Goal: Task Accomplishment & Management: Complete application form

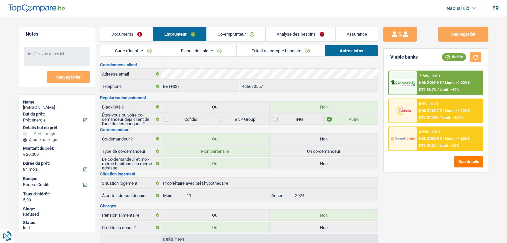
select select "energy"
select select "84"
select select "record credits"
select select "32"
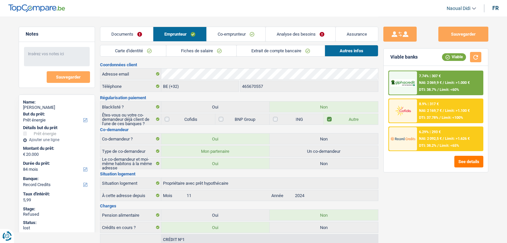
select select "ownerWithMortgage"
select select "mortgage"
select select "240"
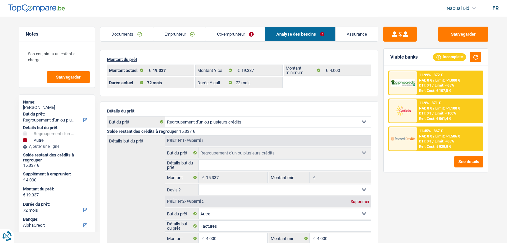
select select "refinancing"
select select "other"
select select "72"
select select "alphacredit"
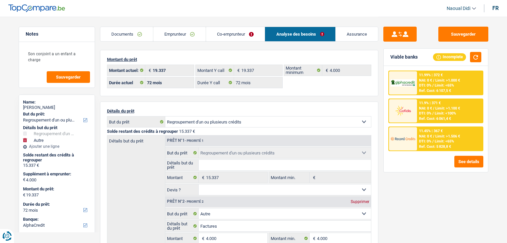
select select "72"
select select "refinancing"
select select "other"
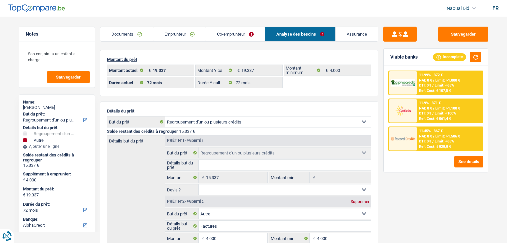
select select "false"
select select "72"
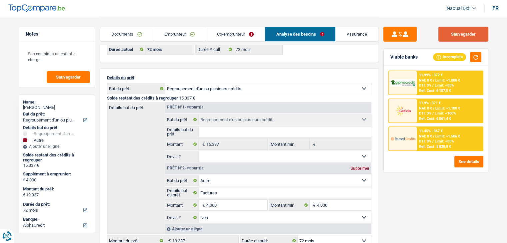
scroll to position [33, 0]
click at [456, 36] on button "Sauvegarder" at bounding box center [463, 34] width 50 height 15
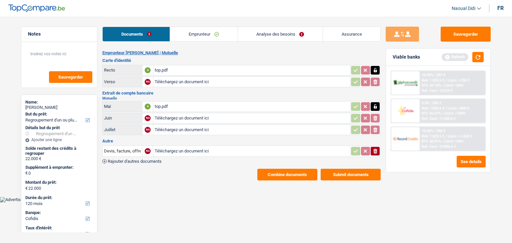
select select "refinancing"
select select "120"
select select "cofidis"
click at [265, 32] on link "Analyse des besoins" at bounding box center [280, 34] width 85 height 14
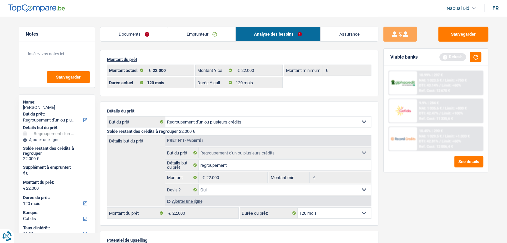
click at [126, 38] on link "Documents" at bounding box center [134, 34] width 68 height 14
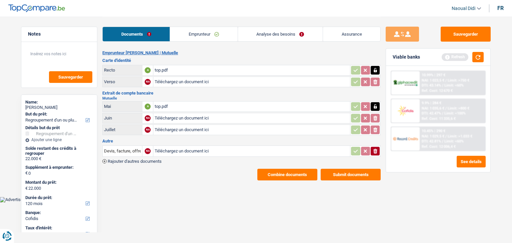
click at [203, 35] on link "Emprunteur" at bounding box center [203, 34] width 67 height 14
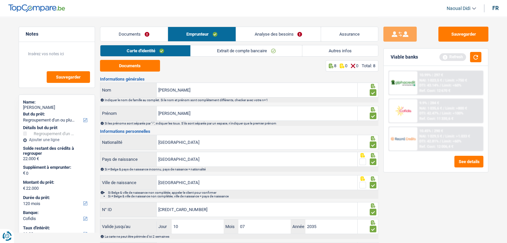
click at [342, 48] on link "Autres infos" at bounding box center [340, 50] width 76 height 11
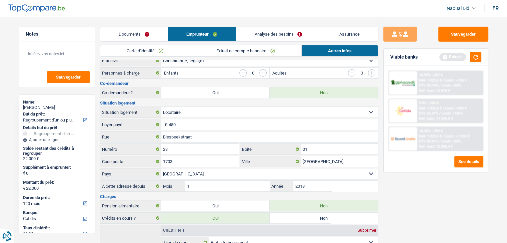
scroll to position [50, 0]
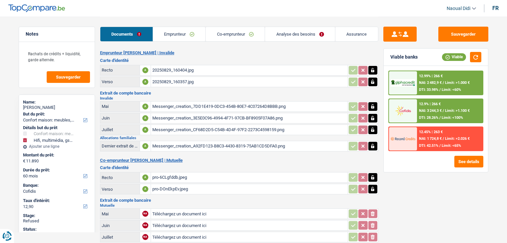
select select "household"
select select "tech"
select select "60"
select select "cofidis"
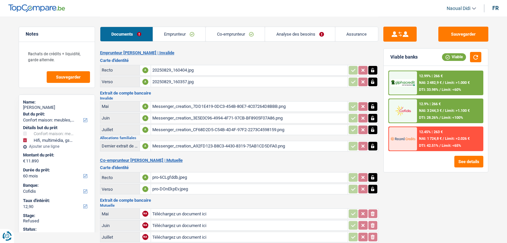
select select "applicant"
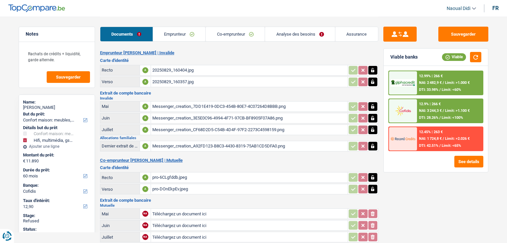
select select "32"
select select "cohabitation"
select select "rents"
select select "BE"
select select "personalLoan"
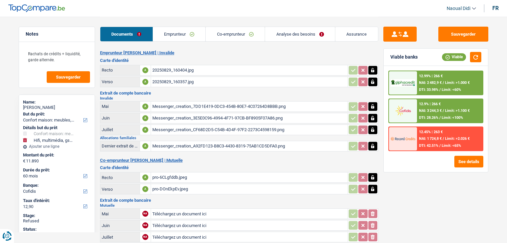
select select "other"
select select "36"
select select "cardOrCredit"
click at [290, 31] on link "Analyse des besoins" at bounding box center [300, 34] width 70 height 14
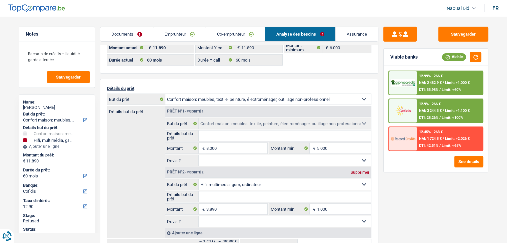
scroll to position [33, 0]
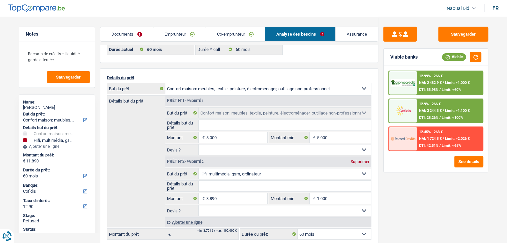
click at [164, 34] on link "Emprunteur" at bounding box center [179, 34] width 52 height 14
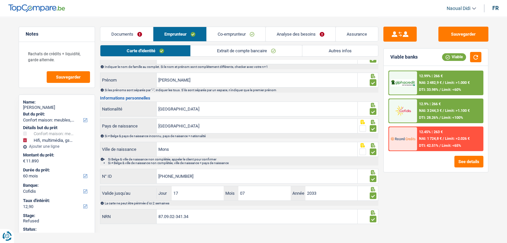
click at [328, 48] on link "Autres infos" at bounding box center [340, 50] width 76 height 11
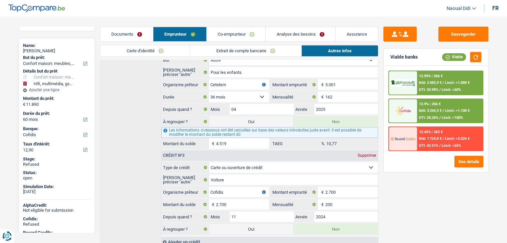
scroll to position [323, 0]
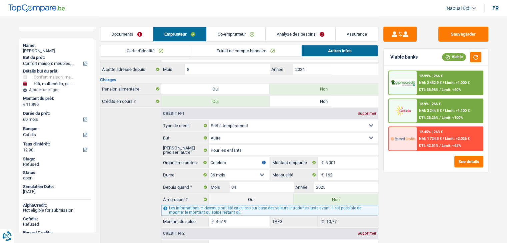
click at [292, 32] on link "Analyse des besoins" at bounding box center [300, 34] width 70 height 14
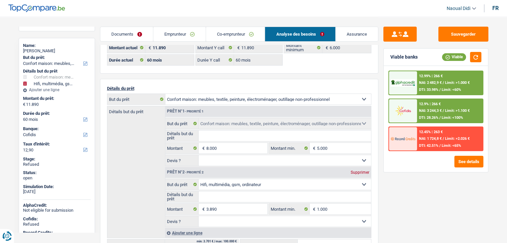
scroll to position [33, 0]
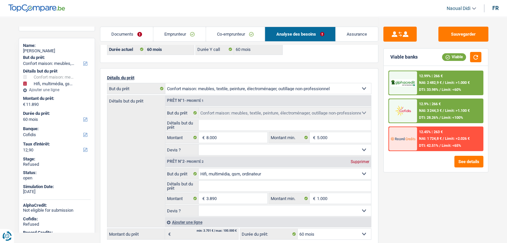
click at [176, 35] on link "Emprunteur" at bounding box center [179, 34] width 52 height 14
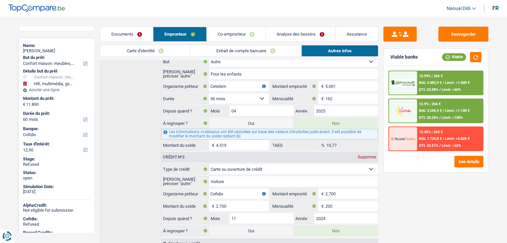
scroll to position [357, 0]
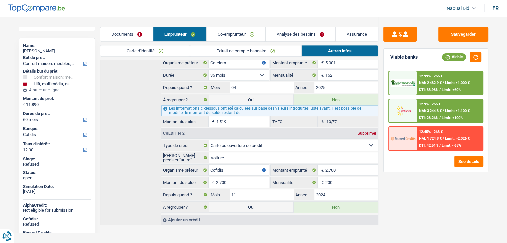
click at [323, 206] on label "Non" at bounding box center [335, 207] width 84 height 11
click at [323, 206] on input "Non" at bounding box center [335, 207] width 84 height 11
click at [323, 206] on label "Non" at bounding box center [335, 207] width 84 height 11
click at [323, 206] on input "Non" at bounding box center [335, 207] width 84 height 11
click at [273, 95] on label "Oui" at bounding box center [251, 99] width 84 height 11
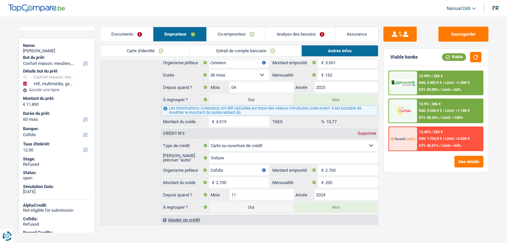
click at [273, 95] on input "Oui" at bounding box center [251, 99] width 84 height 11
radio input "true"
type input "16.409"
radio input "false"
select select "refinancing"
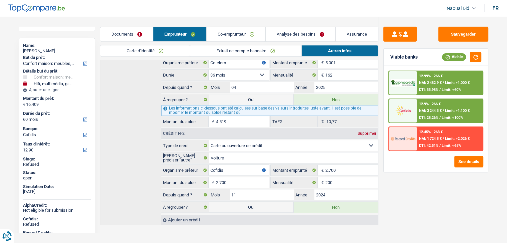
select select "refinancing"
select select "household"
select select "84"
select select "tech"
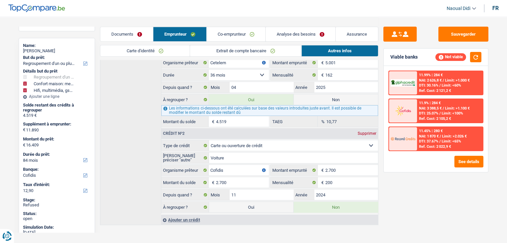
scroll to position [323, 0]
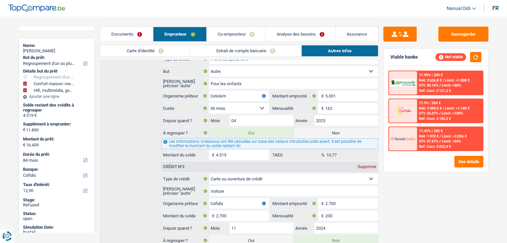
click at [335, 131] on label "Non" at bounding box center [335, 133] width 84 height 11
click at [335, 131] on input "Non" at bounding box center [335, 133] width 84 height 11
radio input "true"
click at [335, 131] on label "Non" at bounding box center [335, 133] width 84 height 11
click at [335, 131] on input "Non" at bounding box center [335, 133] width 84 height 11
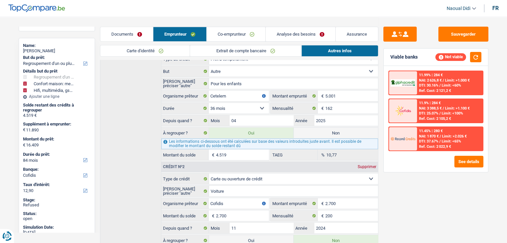
select select "household"
select select
select select "60"
radio input "false"
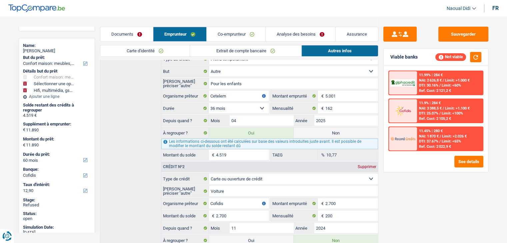
select select "tech"
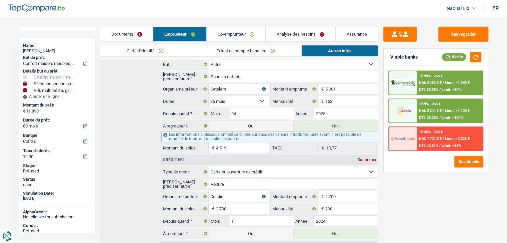
scroll to position [290, 0]
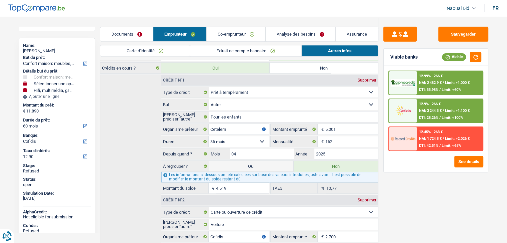
click at [276, 164] on label "Oui" at bounding box center [251, 166] width 84 height 11
click at [276, 164] on input "Oui" at bounding box center [251, 166] width 84 height 11
radio input "true"
radio input "false"
type input "16.409"
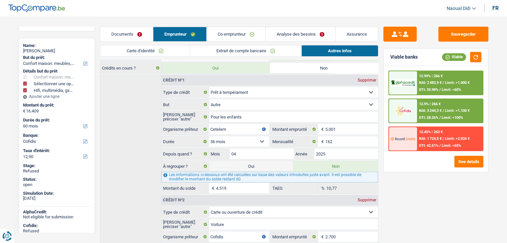
select select "refinancing"
select select "household"
select select "84"
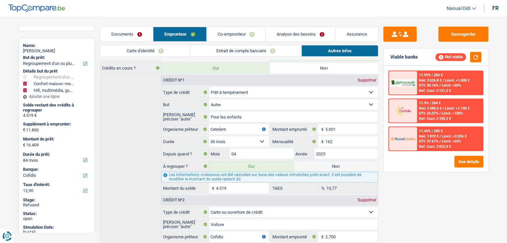
click at [308, 35] on link "Analyse des besoins" at bounding box center [300, 34] width 70 height 14
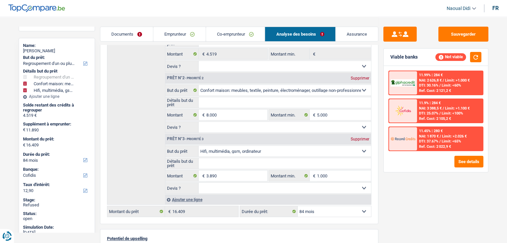
scroll to position [90, 0]
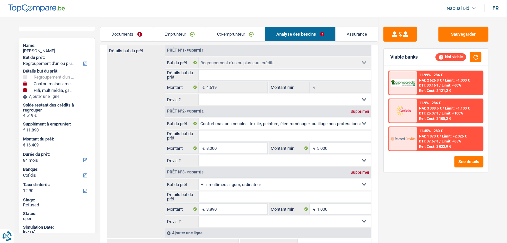
click at [171, 32] on link "Emprunteur" at bounding box center [179, 34] width 52 height 14
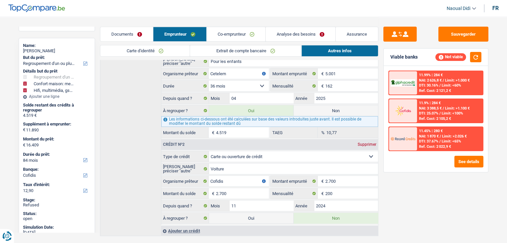
scroll to position [357, 0]
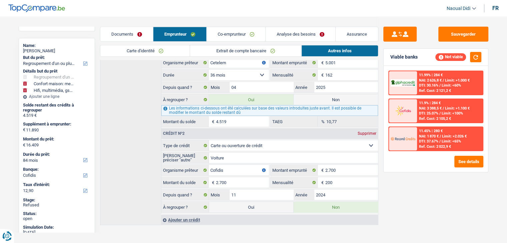
click at [341, 97] on label "Non" at bounding box center [335, 99] width 84 height 11
click at [341, 97] on input "Non" at bounding box center [335, 99] width 84 height 11
radio input "true"
select select "tech"
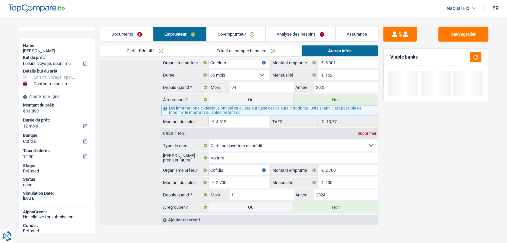
select select "household"
select select
select select "60"
radio input "false"
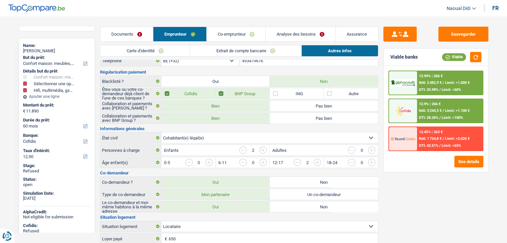
scroll to position [0, 0]
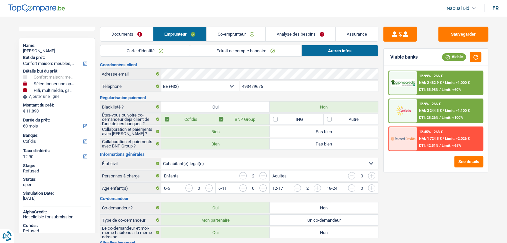
click at [304, 32] on link "Analyse des besoins" at bounding box center [300, 34] width 70 height 14
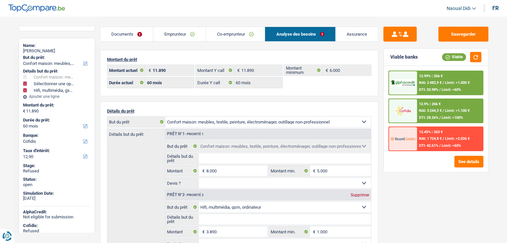
click at [177, 36] on link "Emprunteur" at bounding box center [179, 34] width 52 height 14
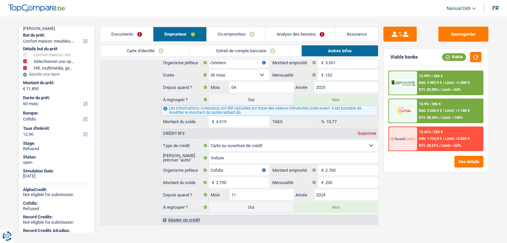
scroll to position [90, 0]
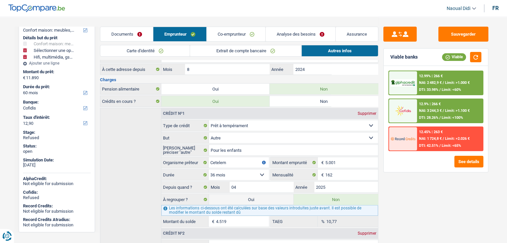
click at [297, 38] on link "Analyse des besoins" at bounding box center [300, 34] width 70 height 14
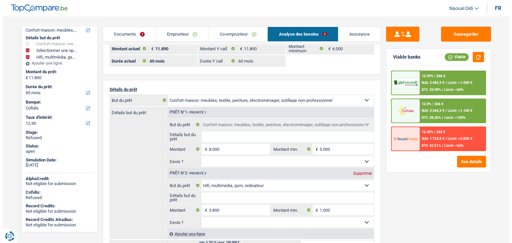
scroll to position [33, 0]
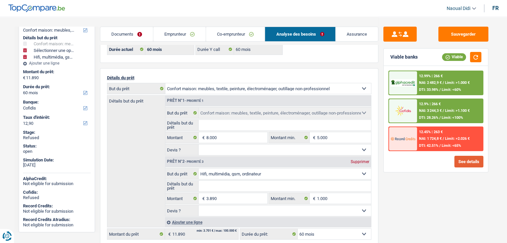
click at [457, 162] on button "See details" at bounding box center [468, 162] width 29 height 12
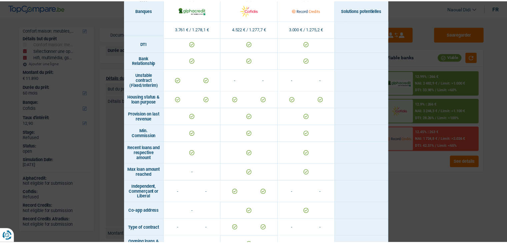
scroll to position [433, 0]
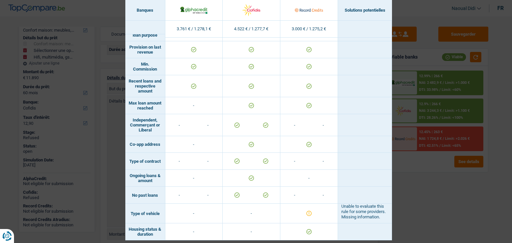
click at [426, 188] on div "Banks conditions × Banques Solutions potentielles Revenus / Charges 3.761 € / 1…" at bounding box center [256, 121] width 512 height 243
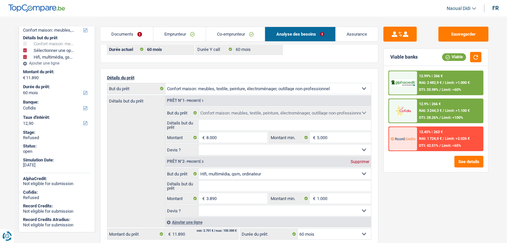
click at [437, 77] on div "12.99% | 266 €" at bounding box center [431, 76] width 24 height 4
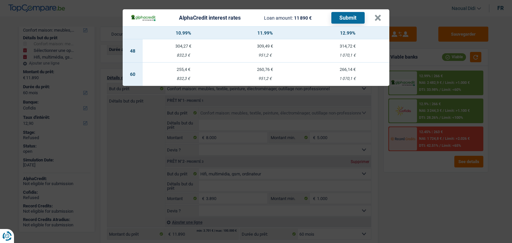
click at [266, 74] on td "260,76 € 951,2 €" at bounding box center [265, 74] width 82 height 23
select select "alphacredit"
type input "11,99"
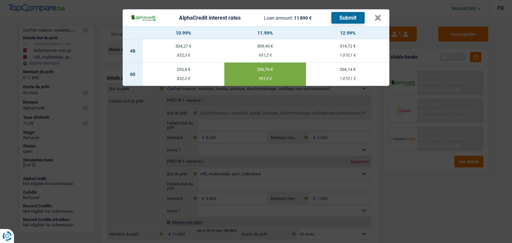
click at [349, 18] on button "Submit" at bounding box center [347, 18] width 33 height 12
click at [379, 17] on button "×" at bounding box center [377, 18] width 7 height 7
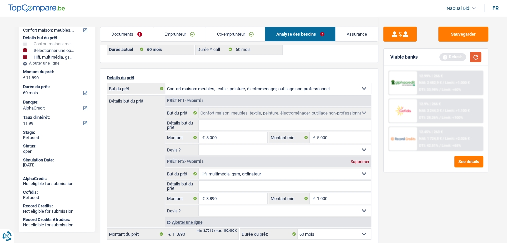
click at [476, 58] on button "button" at bounding box center [475, 57] width 11 height 10
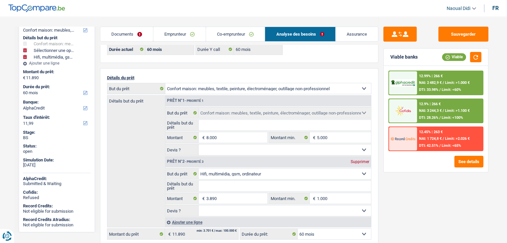
click at [430, 112] on div "12.9% | 266 € NAI: 3 244,3 € / Limit: >1.100 € DTI: 28.26% / Limit: <100%" at bounding box center [450, 110] width 66 height 23
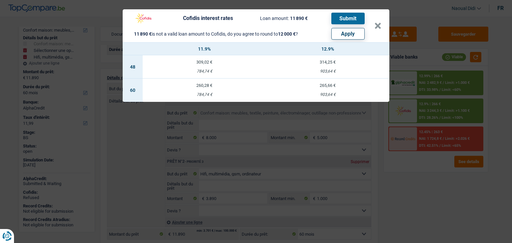
click at [353, 34] on button "Apply" at bounding box center [347, 34] width 33 height 12
select select
type input "12.000"
select select
type input "0"
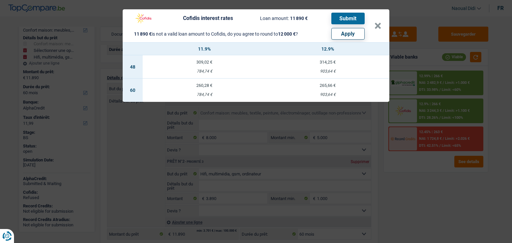
type input "12.000"
select select "other"
select select "tech"
select select "other"
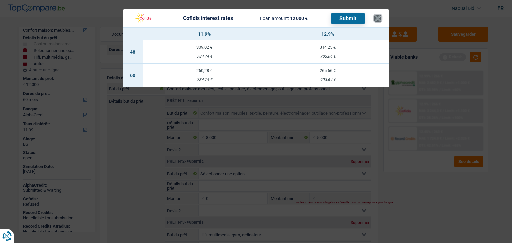
click at [374, 19] on button "×" at bounding box center [377, 18] width 7 height 7
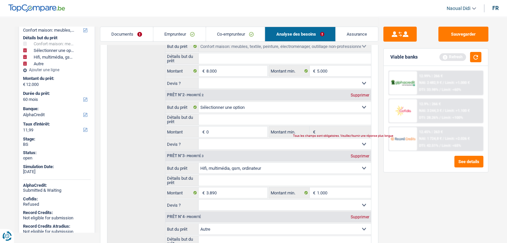
scroll to position [167, 0]
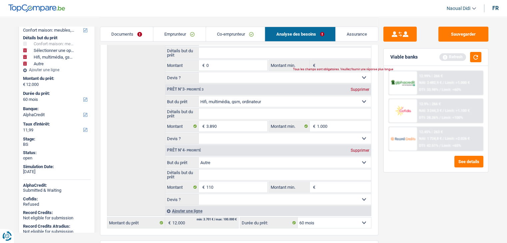
click at [362, 150] on div "Supprimer" at bounding box center [360, 151] width 22 height 4
select select
type input "11.890"
select select
type input "11.890"
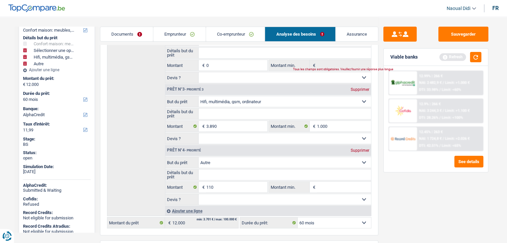
type input "11.890"
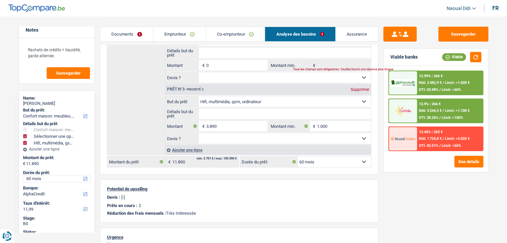
scroll to position [0, 0]
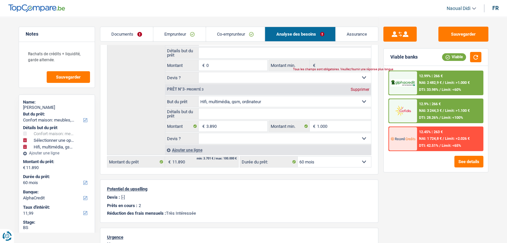
drag, startPoint x: 57, startPoint y: 107, endPoint x: 39, endPoint y: 105, distance: 18.2
click at [39, 105] on div "Michael Depriester" at bounding box center [57, 107] width 68 height 5
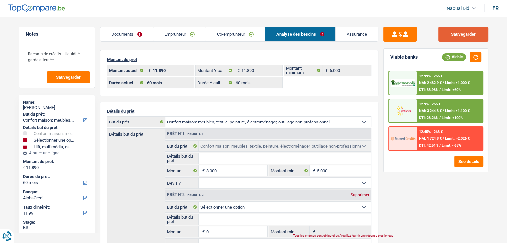
click at [459, 36] on button "Sauvegarder" at bounding box center [463, 34] width 50 height 15
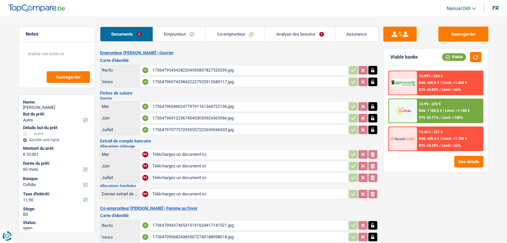
select select "other"
select select "60"
select select "cofidis"
select select "60"
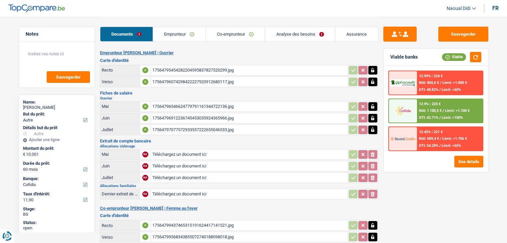
select select "60"
select select "other"
select select "yes"
select select "60"
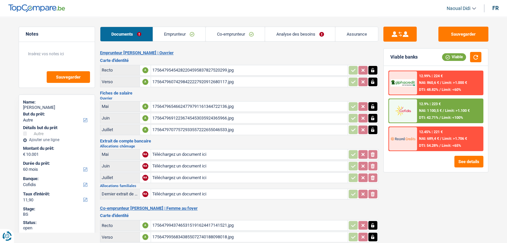
click at [293, 34] on link "Analyse des besoins" at bounding box center [300, 34] width 70 height 14
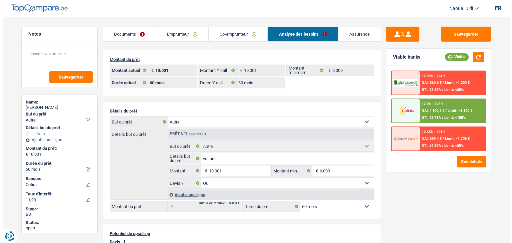
scroll to position [33, 0]
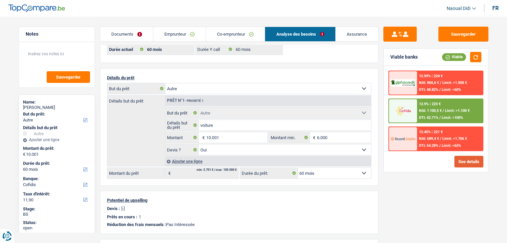
click at [475, 161] on button "See details" at bounding box center [468, 162] width 29 height 12
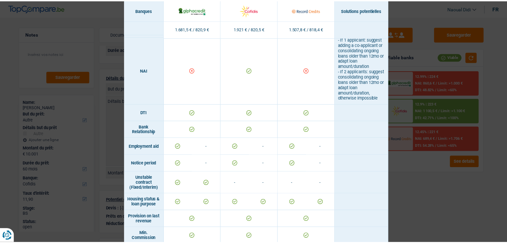
scroll to position [333, 0]
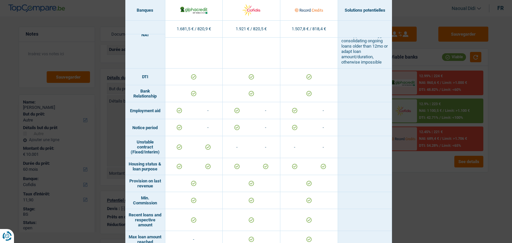
click at [425, 199] on div "Banks conditions × Banques Solutions potentielles Revenus / Charges 1.681,5 € /…" at bounding box center [256, 121] width 512 height 243
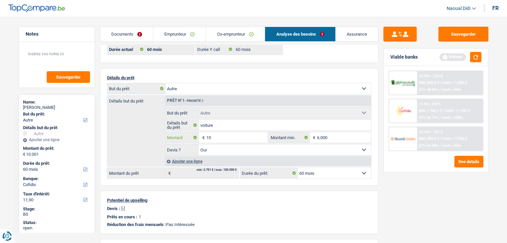
type input "1"
type input "6.000"
select select "42"
type input "6.000"
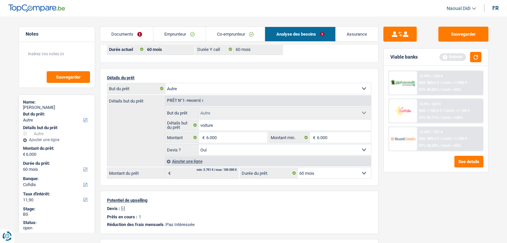
select select "42"
type input "6.000"
select select "42"
click at [441, 202] on div "Sauvegarder Viable banks Refresh 12.99% | 224 € NAI: 860,6 € / Limit: >1.000 € …" at bounding box center [435, 130] width 115 height 206
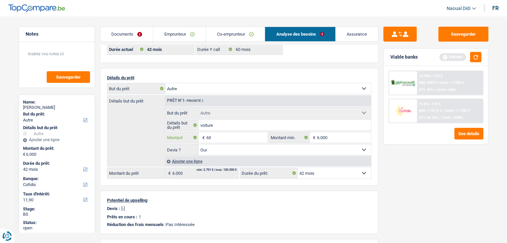
type input "6"
type input "7.501"
select select "48"
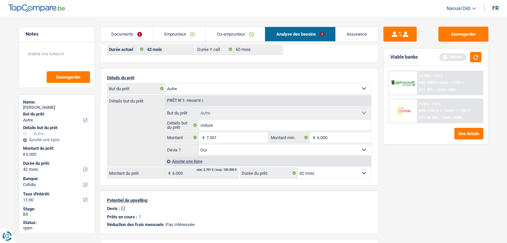
type input "7.501"
select select "48"
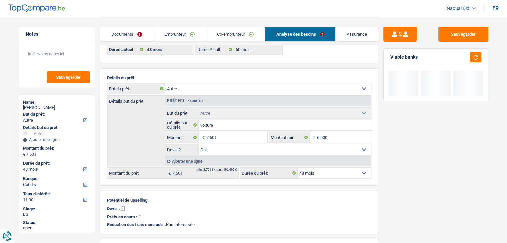
click at [414, 199] on div "Sauvegarder Viable banks" at bounding box center [435, 130] width 115 height 206
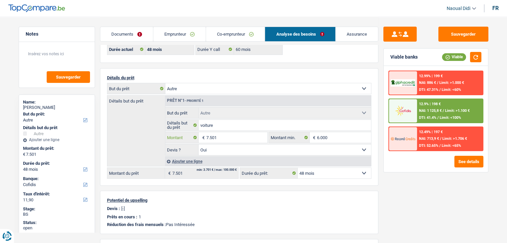
click at [228, 137] on input "7.501" at bounding box center [236, 137] width 61 height 11
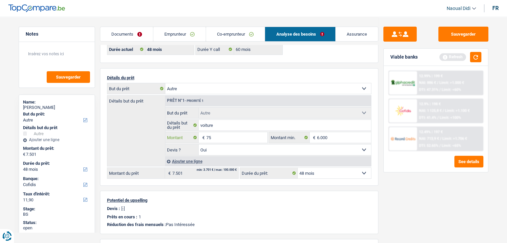
type input "7"
type input "10.001"
select select "60"
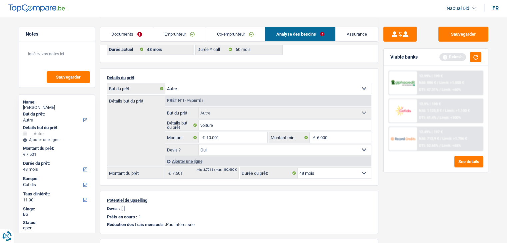
type input "10.001"
click at [394, 190] on div "Sauvegarder Viable banks Refresh 12.99% | 199 € NAI: 886 € / Limit: >1.000 € DT…" at bounding box center [435, 130] width 115 height 206
select select "60"
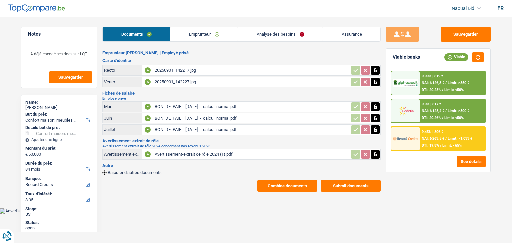
select select "household"
select select "84"
select select "record credits"
select select "single"
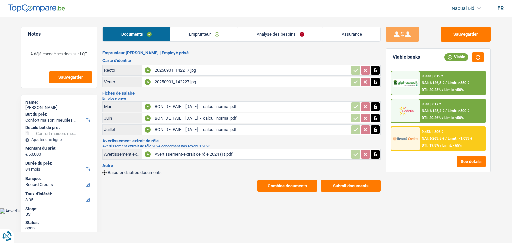
select select "BE"
select select "privateEmployee"
select select "BE"
select select "bigCompanies"
select select "netSalary"
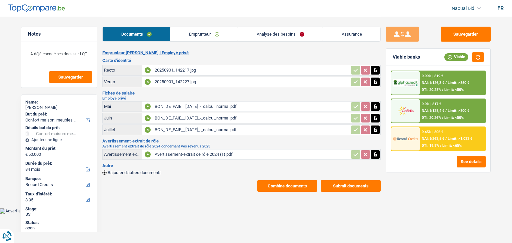
select select "parttimeSelfemployed"
select select "mealVouchers"
click at [207, 36] on link "Emprunteur" at bounding box center [203, 34] width 67 height 14
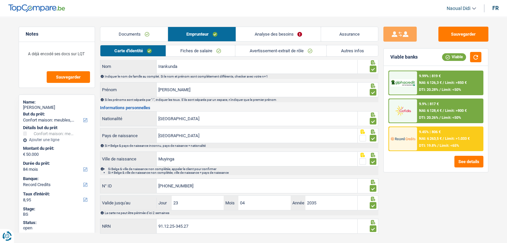
scroll to position [37, 0]
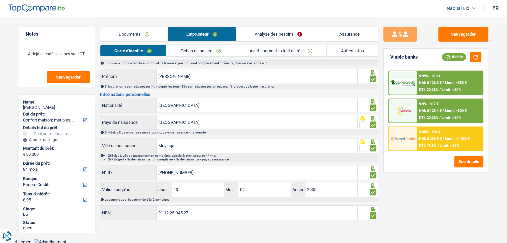
click at [264, 49] on link "Avertissement-extrait de rôle" at bounding box center [280, 50] width 91 height 11
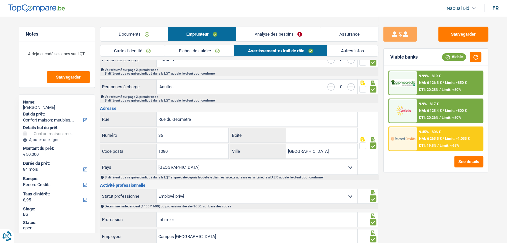
scroll to position [104, 0]
click at [279, 54] on link "Avertissement-extrait de rôle" at bounding box center [280, 50] width 93 height 11
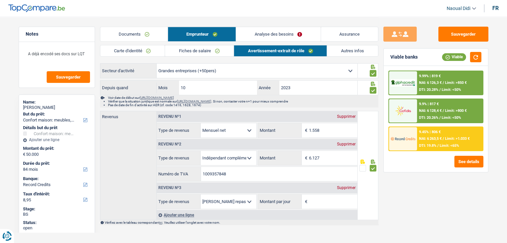
scroll to position [374, 0]
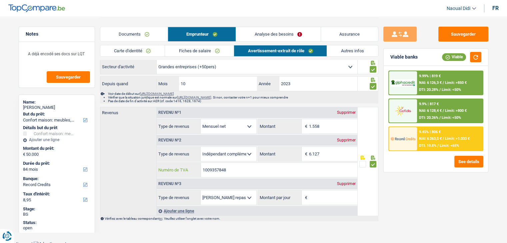
drag, startPoint x: 230, startPoint y: 168, endPoint x: 189, endPoint y: 170, distance: 41.0
click at [189, 170] on div "1009357848 Numéro de TVA" at bounding box center [257, 170] width 201 height 14
click at [219, 9] on header "Naoual Didi Se déconnecter fr" at bounding box center [253, 8] width 507 height 17
click at [277, 34] on link "Analyse des besoins" at bounding box center [278, 34] width 84 height 14
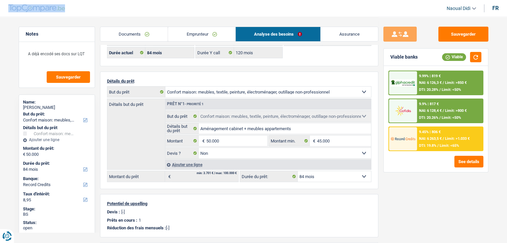
scroll to position [0, 0]
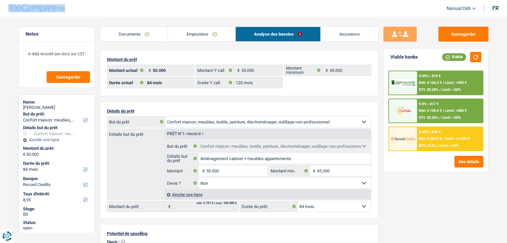
click at [181, 36] on link "Emprunteur" at bounding box center [201, 34] width 67 height 14
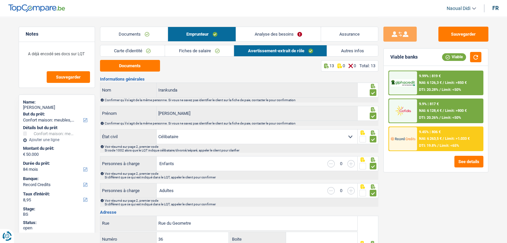
click at [338, 56] on div "Carte d'identité Fiches de salaire Avertissement-extrait de rôle Autres infos" at bounding box center [239, 52] width 278 height 15
click at [338, 54] on link "Autres infos" at bounding box center [352, 50] width 51 height 11
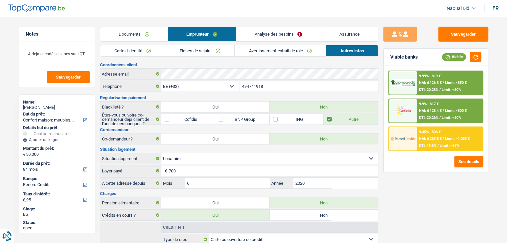
click at [266, 34] on link "Analyse des besoins" at bounding box center [278, 34] width 84 height 14
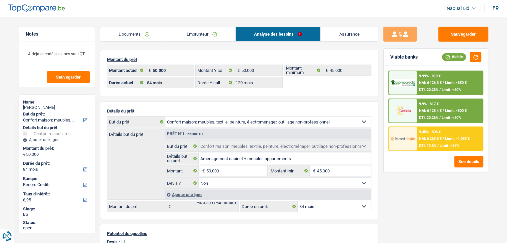
click at [198, 34] on link "Emprunteur" at bounding box center [201, 34] width 67 height 14
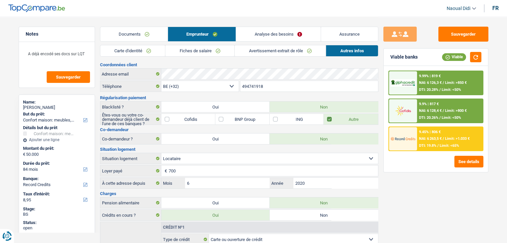
click at [185, 46] on link "Fiches de salaire" at bounding box center [199, 50] width 69 height 11
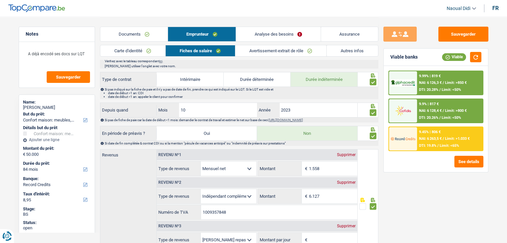
scroll to position [300, 0]
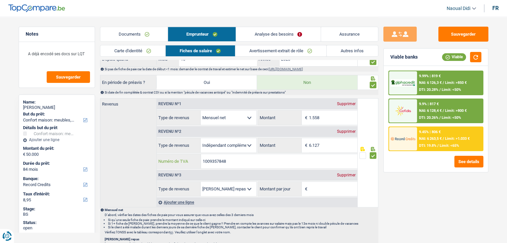
drag, startPoint x: 233, startPoint y: 160, endPoint x: 186, endPoint y: 164, distance: 47.5
click at [186, 164] on div "1009357848 Numéro de TVA" at bounding box center [257, 161] width 201 height 14
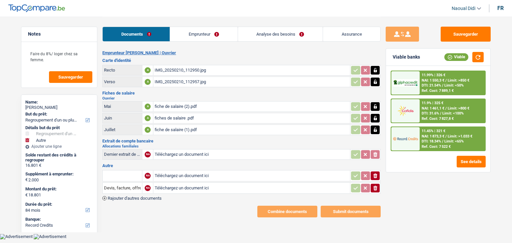
select select "refinancing"
select select "other"
select select "84"
select select "record credits"
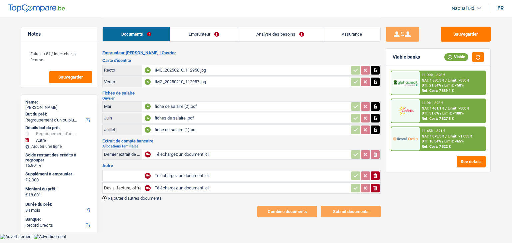
select select "married"
select select "BE"
select select "worker"
select select "netSalary"
select select "mealVouchers"
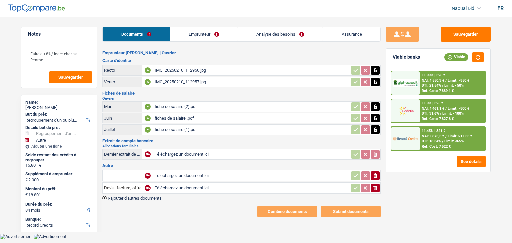
select select "familyAllowances"
select select "BE"
click at [195, 32] on link "Emprunteur" at bounding box center [203, 34] width 67 height 14
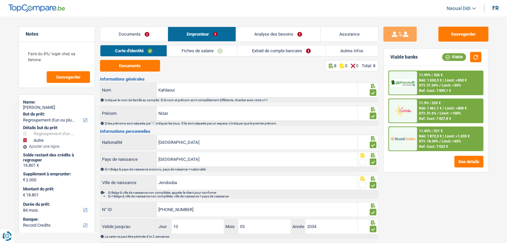
click at [200, 50] on link "Fiches de salaire" at bounding box center [202, 50] width 70 height 11
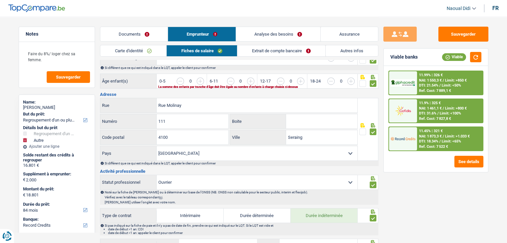
scroll to position [167, 0]
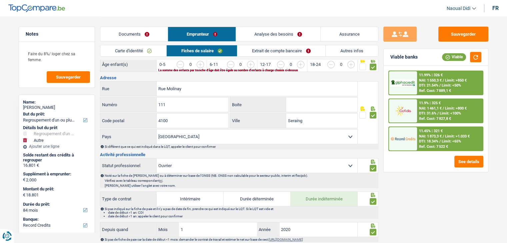
click at [330, 49] on link "Autres infos" at bounding box center [351, 50] width 52 height 11
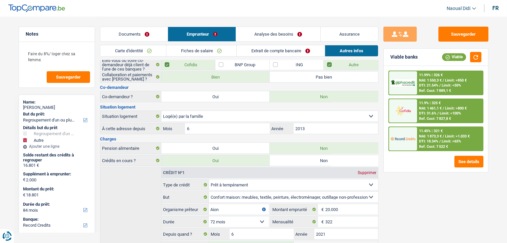
scroll to position [0, 0]
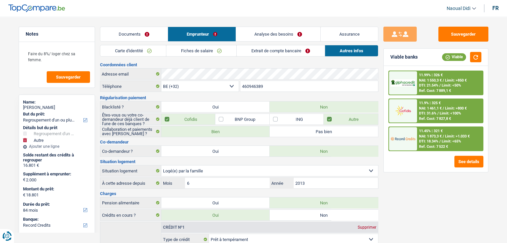
drag, startPoint x: 60, startPoint y: 110, endPoint x: 20, endPoint y: 107, distance: 40.1
click at [20, 107] on div "Name: [PERSON_NAME] But du prêt: Confort maison: meubles, textile, peinture, él…" at bounding box center [57, 222] width 76 height 255
copy div "[PERSON_NAME]"
click at [131, 35] on link "Documents" at bounding box center [134, 34] width 68 height 14
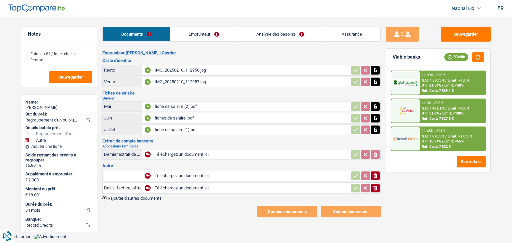
click at [183, 129] on div "fiche de salaire (1).pdf" at bounding box center [252, 130] width 194 height 10
click at [278, 35] on link "Analyse des besoins" at bounding box center [280, 34] width 85 height 14
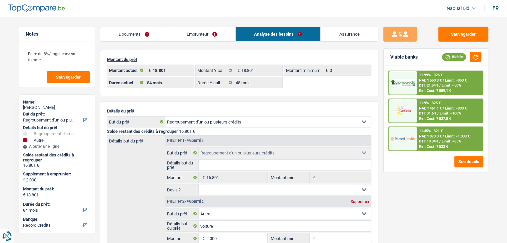
click at [430, 139] on span "DTI: 18.34%" at bounding box center [428, 141] width 19 height 4
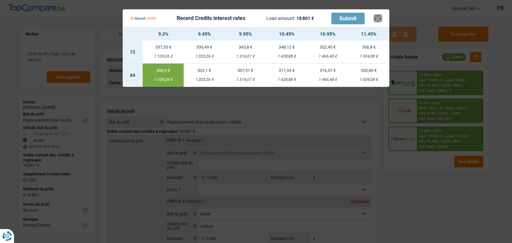
click at [377, 18] on button "×" at bounding box center [377, 18] width 7 height 7
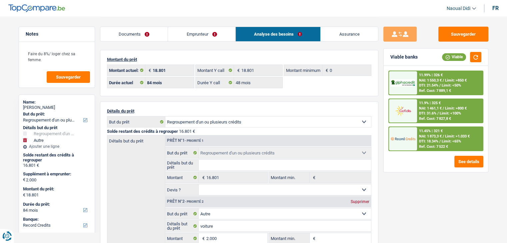
click at [134, 31] on link "Documents" at bounding box center [134, 34] width 68 height 14
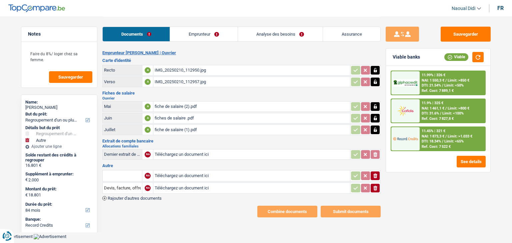
click at [184, 68] on div "IMG_20250210_112950.jpg" at bounding box center [252, 70] width 194 height 10
click at [172, 80] on div "IMG_20250210_112957.jpg" at bounding box center [252, 82] width 194 height 10
click at [209, 35] on link "Emprunteur" at bounding box center [203, 34] width 67 height 14
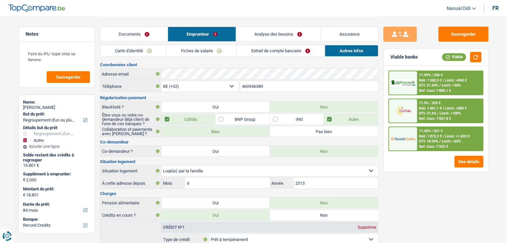
click at [186, 52] on link "Fiches de salaire" at bounding box center [201, 50] width 70 height 11
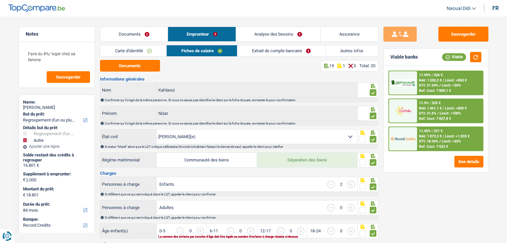
click at [283, 37] on link "Analyse des besoins" at bounding box center [278, 34] width 85 height 14
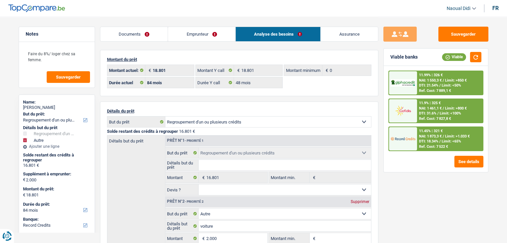
click at [175, 52] on div "Montant du prêt 18.801 € Montant actuel: 18.801 € Montant Y call 0 € Montant mi…" at bounding box center [239, 73] width 278 height 46
click at [167, 31] on link "Documents" at bounding box center [134, 34] width 68 height 14
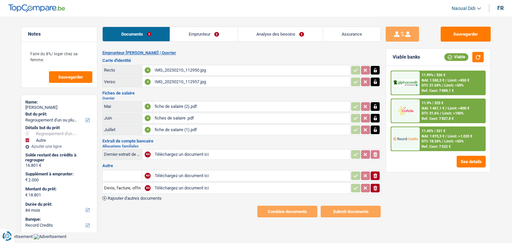
click at [201, 33] on link "Emprunteur" at bounding box center [203, 34] width 67 height 14
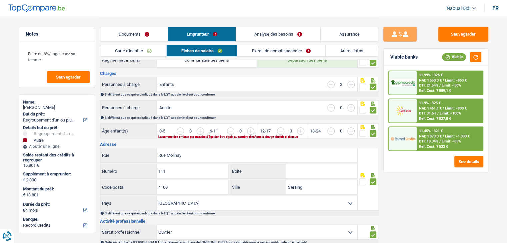
scroll to position [33, 0]
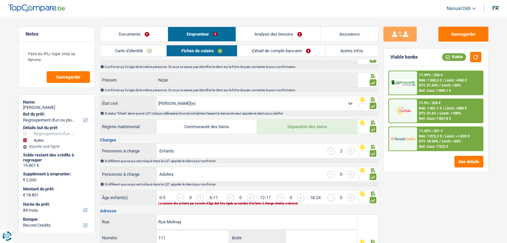
click at [139, 32] on link "Documents" at bounding box center [134, 34] width 68 height 14
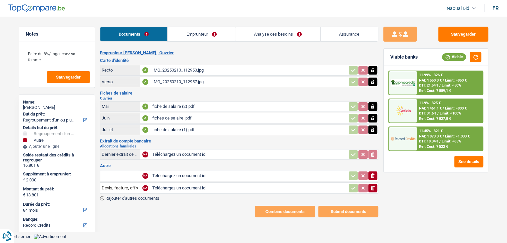
scroll to position [0, 0]
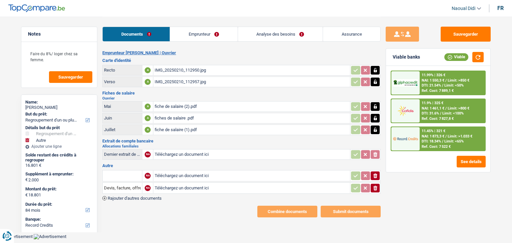
click at [183, 107] on div "fiche de salaire (2).pdf" at bounding box center [252, 107] width 194 height 10
click at [181, 115] on div "fiches de salaire .pdf" at bounding box center [252, 118] width 194 height 10
click at [182, 127] on div "fiche de salaire (1).pdf" at bounding box center [252, 130] width 194 height 10
click at [197, 37] on link "Emprunteur" at bounding box center [203, 34] width 67 height 14
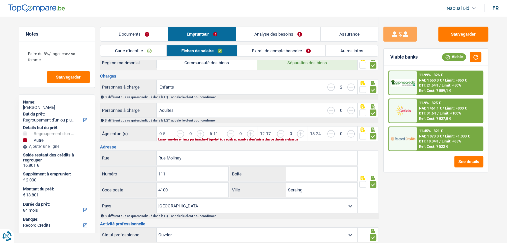
scroll to position [133, 0]
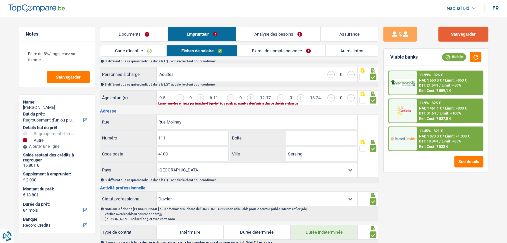
click at [465, 36] on button "Sauvegarder" at bounding box center [463, 34] width 50 height 15
drag, startPoint x: 58, startPoint y: 108, endPoint x: 23, endPoint y: 104, distance: 34.8
click at [23, 105] on div "Nizar Kahlaoui" at bounding box center [57, 107] width 68 height 5
copy div "Nizar Kahlaoui"
click at [465, 35] on button "Sauvegarder" at bounding box center [463, 34] width 50 height 15
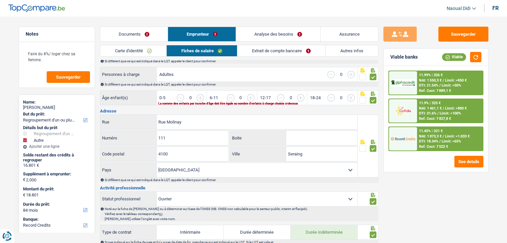
click at [316, 33] on link "Analyse des besoins" at bounding box center [278, 34] width 85 height 14
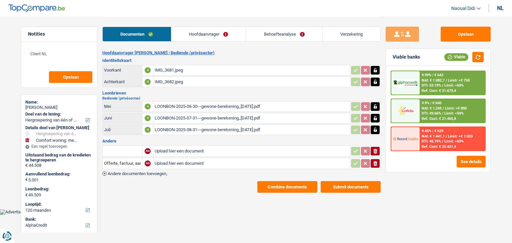
select select "refinancing"
select select "household"
select select "120"
select select "alphacredit"
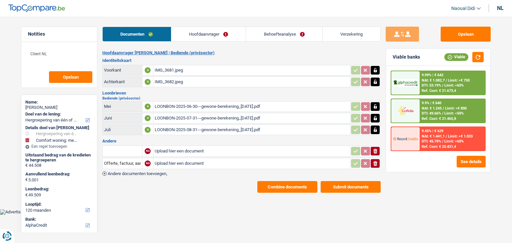
select select "120"
select select "144"
select select "refinancing"
select select "household"
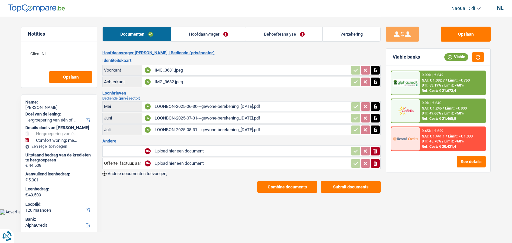
select select "false"
select select "120"
click at [211, 35] on link "Hoofdaanvrager" at bounding box center [208, 34] width 75 height 14
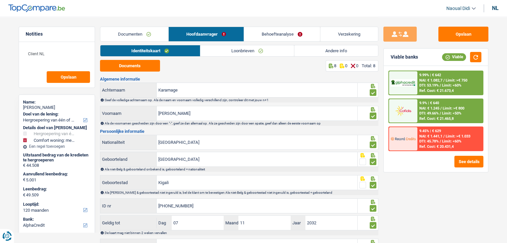
click at [268, 36] on link "Behoefteanalyse" at bounding box center [282, 34] width 76 height 14
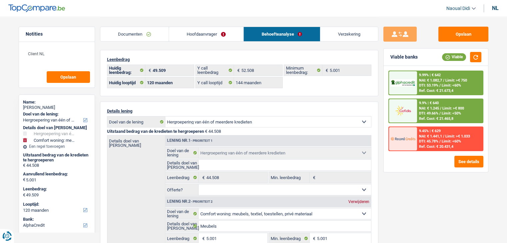
click at [202, 30] on link "Hoofdaanvrager" at bounding box center [206, 34] width 74 height 14
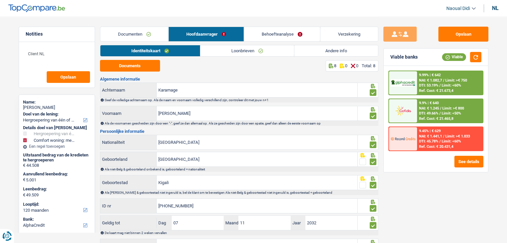
click at [356, 51] on link "Andere info" at bounding box center [336, 50] width 84 height 11
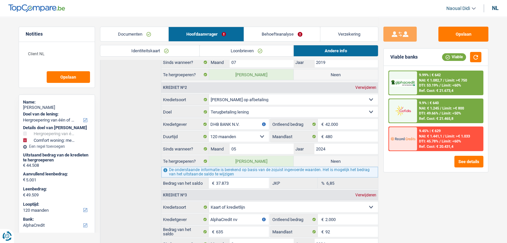
scroll to position [266, 0]
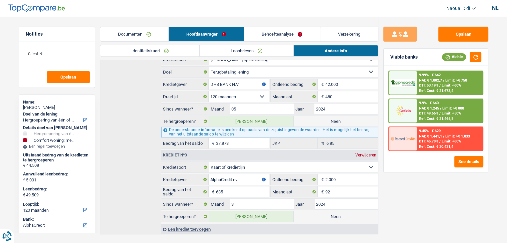
click at [496, 6] on div "nl" at bounding box center [495, 8] width 7 height 6
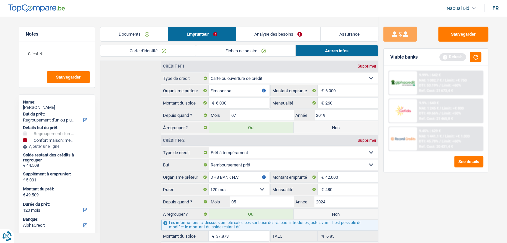
scroll to position [167, 0]
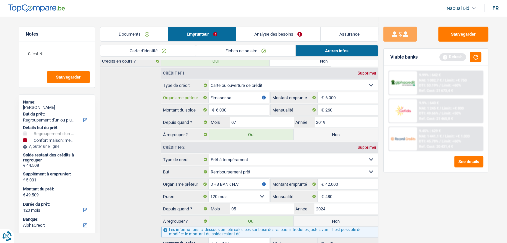
drag, startPoint x: 240, startPoint y: 95, endPoint x: 208, endPoint y: 92, distance: 32.1
click at [208, 92] on div "Fimaser sa Organisme prêteur" at bounding box center [214, 97] width 107 height 11
click at [208, 92] on label "Organisme prêteur" at bounding box center [184, 97] width 47 height 11
click at [209, 92] on input "Fimaser sa" at bounding box center [239, 97] width 60 height 11
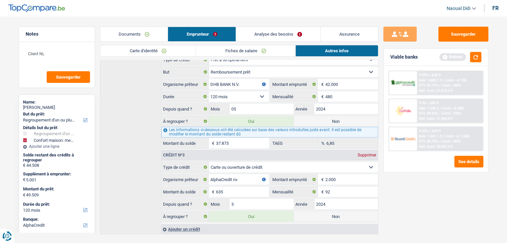
scroll to position [277, 0]
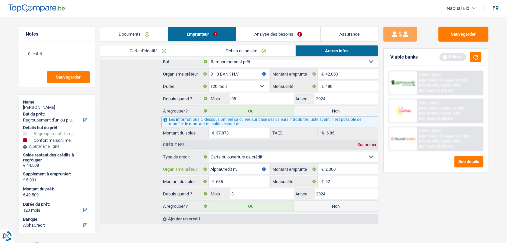
drag, startPoint x: 245, startPoint y: 168, endPoint x: 192, endPoint y: 160, distance: 53.5
click at [192, 164] on div "AlphaCredit nv Organisme prêteur" at bounding box center [214, 169] width 107 height 11
click at [192, 164] on label "Organisme prêteur" at bounding box center [184, 169] width 47 height 11
click at [209, 164] on input "AlphaCredit nv" at bounding box center [239, 169] width 60 height 11
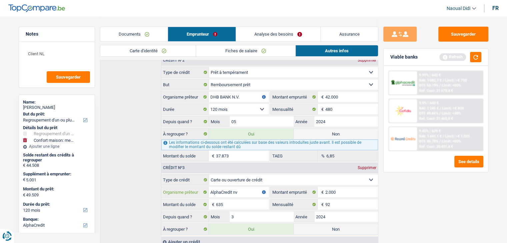
scroll to position [243, 0]
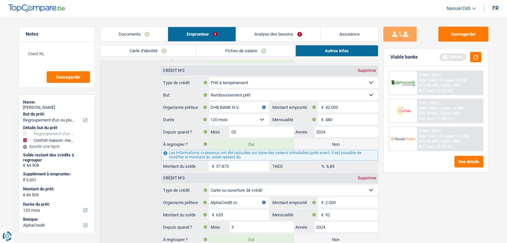
drag, startPoint x: 252, startPoint y: 78, endPoint x: 195, endPoint y: 73, distance: 56.8
click at [195, 73] on div "Crédit nº2 Supprimer Carte ou ouverture de crédit Prêt hypothécaire Vente à tem…" at bounding box center [269, 118] width 217 height 108
click at [148, 107] on div "Crédit nº1 Supprimer Carte ou ouverture de crédit Prêt hypothécaire Vente à tem…" at bounding box center [239, 124] width 278 height 267
drag, startPoint x: 241, startPoint y: 103, endPoint x: 201, endPoint y: 103, distance: 40.0
click at [201, 103] on div "DHB BANK N.V. Organisme prêteur" at bounding box center [214, 107] width 107 height 11
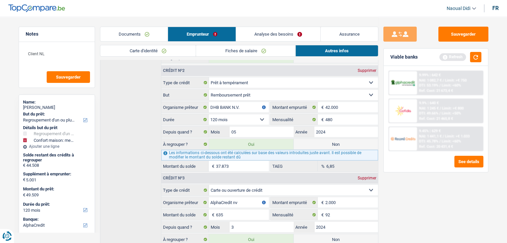
click at [201, 103] on label "Organisme prêteur" at bounding box center [184, 107] width 47 height 11
click at [209, 103] on input "DHB BANK N.V." at bounding box center [239, 107] width 60 height 11
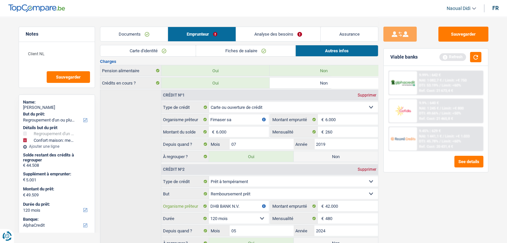
scroll to position [144, 0]
click at [239, 118] on input "Fimaser sa" at bounding box center [239, 120] width 60 height 11
click at [264, 119] on button "button" at bounding box center [264, 121] width 4 height 4
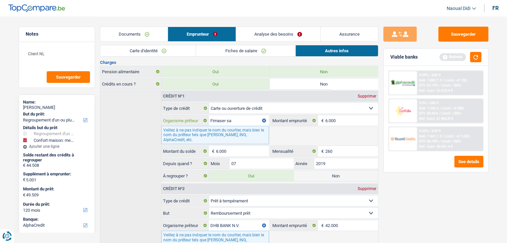
click at [237, 119] on input "Fimaser sa" at bounding box center [239, 120] width 60 height 11
click at [239, 119] on input "Fimaser sa" at bounding box center [239, 120] width 60 height 11
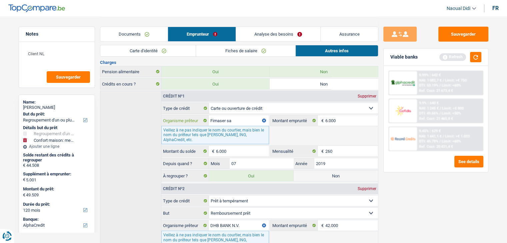
click at [239, 119] on input "Fimaser sa" at bounding box center [239, 120] width 60 height 11
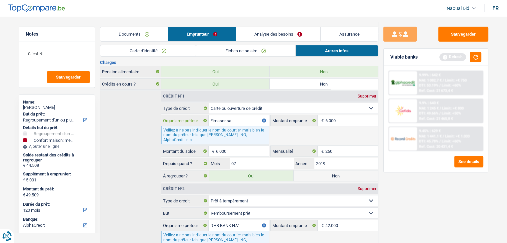
click at [238, 119] on input "Fimaser sa" at bounding box center [239, 120] width 60 height 11
type input "saFimaser"
drag, startPoint x: 238, startPoint y: 119, endPoint x: 216, endPoint y: 116, distance: 22.8
click at [209, 118] on input "saFimaser" at bounding box center [239, 120] width 60 height 11
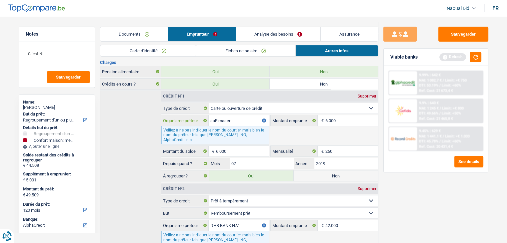
drag, startPoint x: 210, startPoint y: 118, endPoint x: 234, endPoint y: 121, distance: 25.2
click at [234, 121] on input "saFimaser" at bounding box center [239, 120] width 60 height 11
type input "Fimaser"
click at [215, 121] on div "Fimaser Organisme prêteur Veillez à ne pas indiquer le nom du courtier, mais bi…" at bounding box center [214, 129] width 107 height 29
click at [232, 119] on input "Fimaser" at bounding box center [239, 120] width 60 height 11
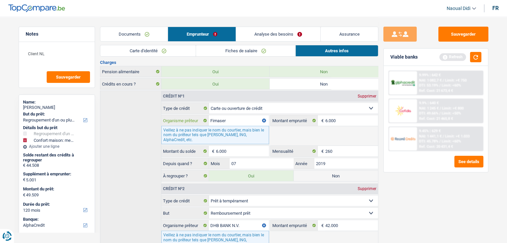
drag, startPoint x: 231, startPoint y: 117, endPoint x: 200, endPoint y: 117, distance: 31.6
click at [200, 117] on div "Fimaser Organisme prêteur" at bounding box center [214, 120] width 107 height 11
click at [311, 45] on link "Autres infos" at bounding box center [336, 50] width 82 height 11
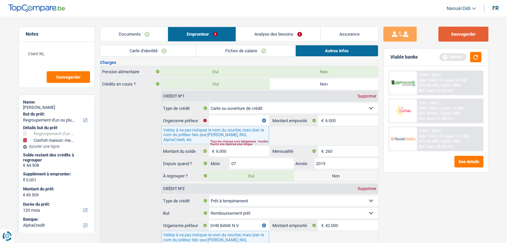
click at [457, 35] on button "Sauvegarder" at bounding box center [463, 34] width 50 height 15
click at [305, 32] on link "Analyse des besoins" at bounding box center [278, 34] width 85 height 14
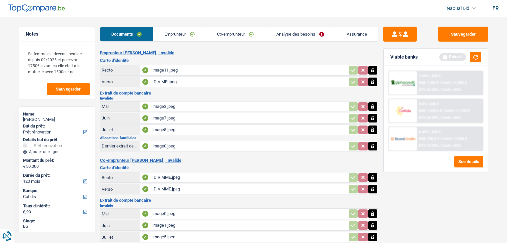
select select "renovation"
select select "120"
select select "cofidis"
select select "120"
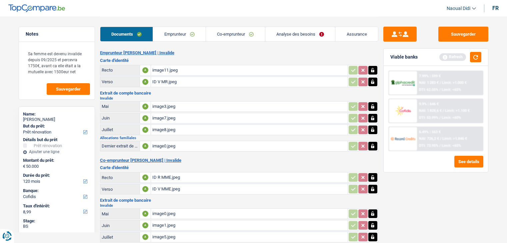
select select "144"
select select "renovation"
select select "yes"
select select "120"
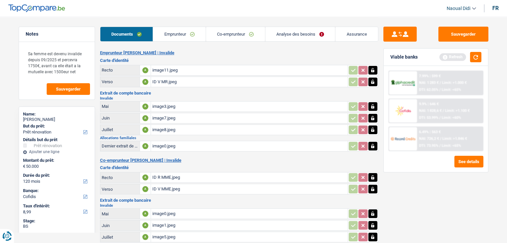
click at [239, 27] on link "Co-emprunteur" at bounding box center [235, 34] width 59 height 14
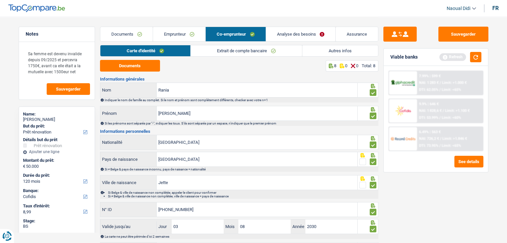
click at [303, 33] on link "Analyse des besoins" at bounding box center [301, 34] width 70 height 14
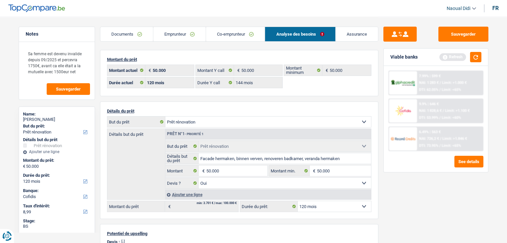
click at [127, 32] on link "Documents" at bounding box center [126, 34] width 53 height 14
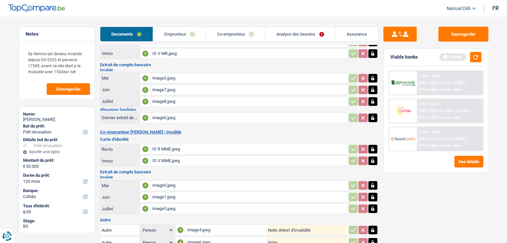
scroll to position [85, 0]
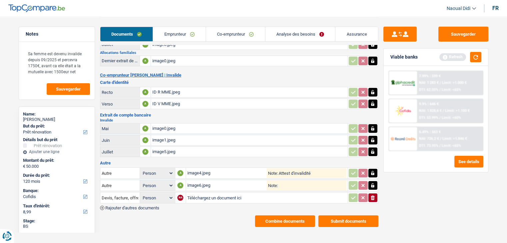
click at [201, 182] on div "image6.jpeg" at bounding box center [227, 186] width 80 height 10
click at [199, 195] on input "Téléchargez un document ici" at bounding box center [266, 198] width 159 height 10
type input "C:\fakepath\Devis.jpeg"
click at [468, 36] on button "Sauvegarder" at bounding box center [463, 34] width 50 height 15
click at [300, 216] on button "Combine documents" at bounding box center [285, 222] width 60 height 12
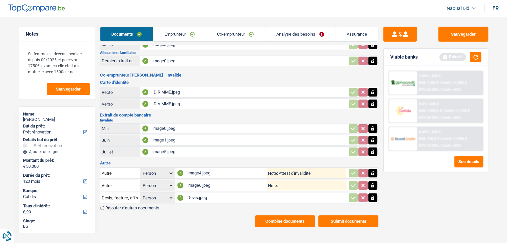
click at [232, 238] on body "Vous avez le contrôle de vos données Nous utilisons des cookies, tout comme nos…" at bounding box center [253, 82] width 507 height 335
click at [279, 217] on button "Combine documents" at bounding box center [285, 222] width 60 height 12
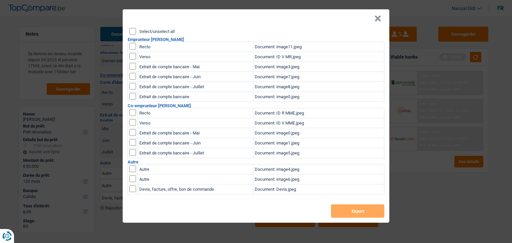
click at [133, 33] on input "Select/unselect all" at bounding box center [132, 31] width 7 height 7
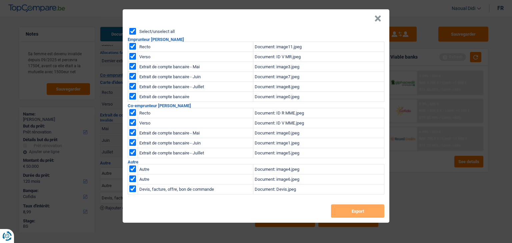
checkbox input "true"
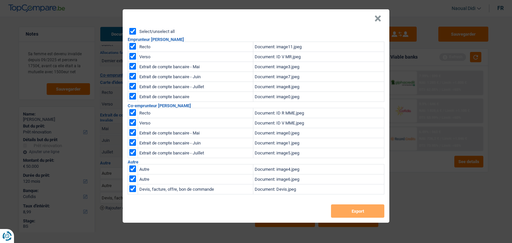
checkbox input "true"
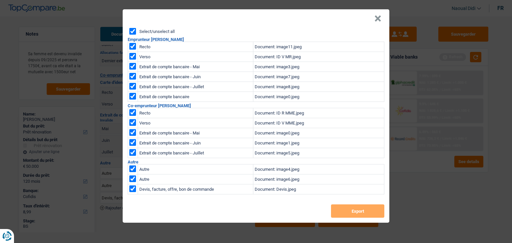
checkbox input "true"
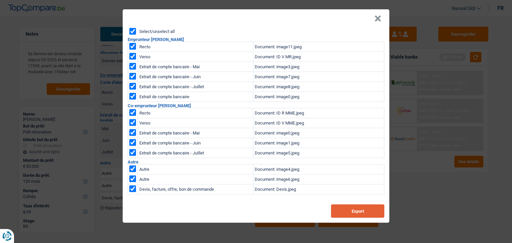
click at [347, 215] on button "Export" at bounding box center [357, 211] width 53 height 13
click at [377, 18] on button "×" at bounding box center [377, 18] width 7 height 7
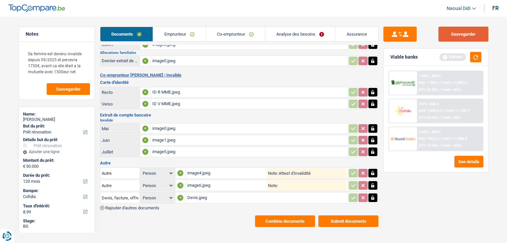
click at [458, 28] on button "Sauvegarder" at bounding box center [463, 34] width 50 height 15
click at [306, 35] on link "Analyse des besoins" at bounding box center [300, 34] width 70 height 14
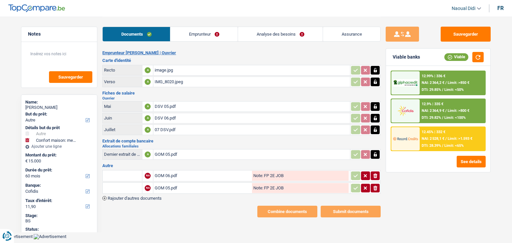
select select "other"
select select "household"
select select "60"
select select "cofidis"
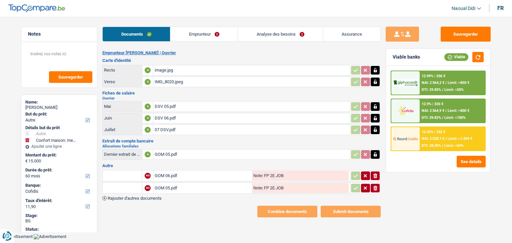
select select "60"
select select "other"
select select "yes"
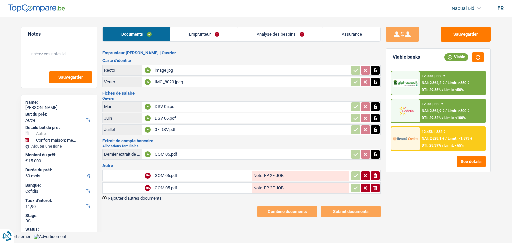
select select "household"
select select "yes"
select select "60"
click at [269, 36] on link "Analyse des besoins" at bounding box center [280, 34] width 85 height 14
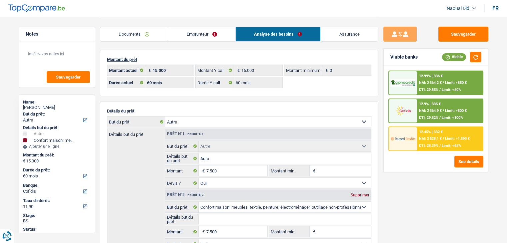
scroll to position [33, 0]
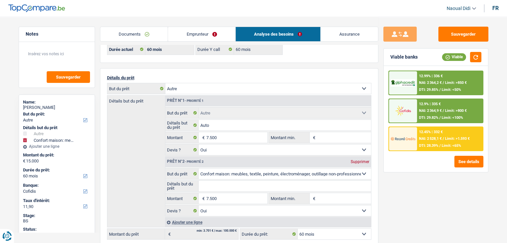
click at [191, 34] on link "Emprunteur" at bounding box center [201, 34] width 67 height 14
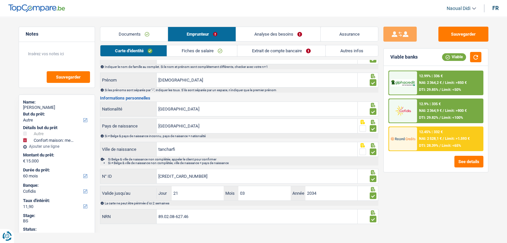
click at [191, 34] on link "Emprunteur" at bounding box center [202, 34] width 68 height 14
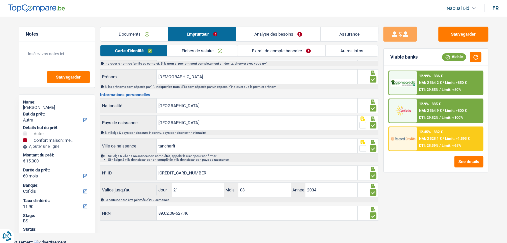
scroll to position [37, 0]
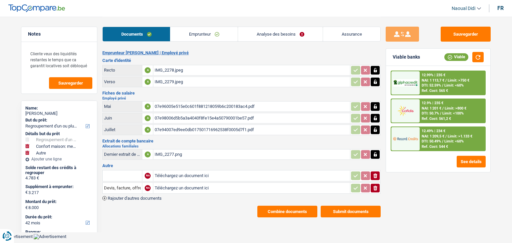
select select "refinancing"
select select "household"
select select "other"
select select "42"
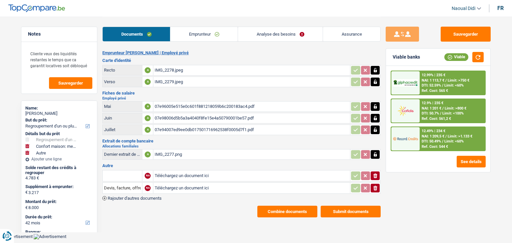
select select "cofidis"
drag, startPoint x: 67, startPoint y: 112, endPoint x: 27, endPoint y: 113, distance: 39.3
click at [27, 113] on div "[PERSON_NAME]" at bounding box center [59, 113] width 68 height 5
copy div "[PERSON_NAME]"
click at [273, 34] on link "Analyse des besoins" at bounding box center [280, 34] width 85 height 14
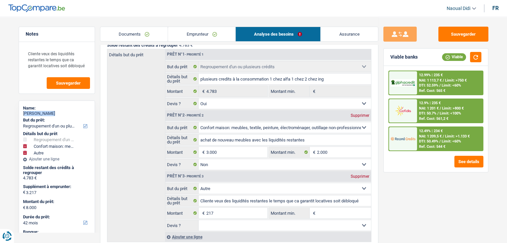
scroll to position [33, 0]
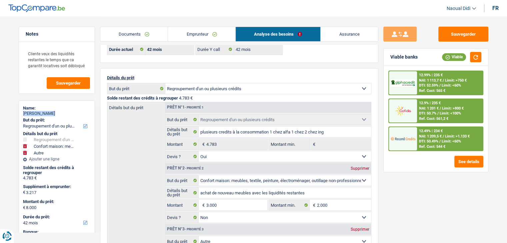
click at [177, 36] on link "Emprunteur" at bounding box center [201, 34] width 67 height 14
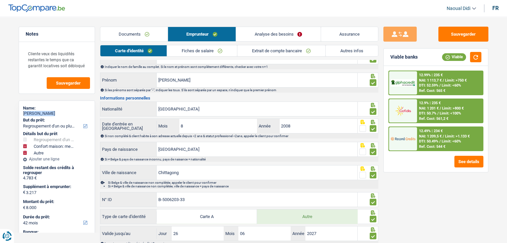
click at [363, 51] on link "Autres infos" at bounding box center [351, 50] width 52 height 11
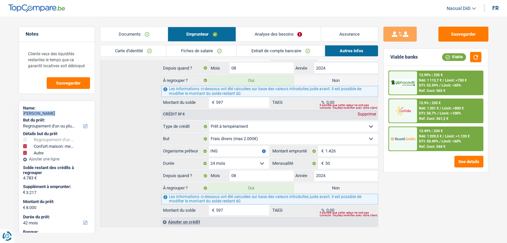
scroll to position [441, 0]
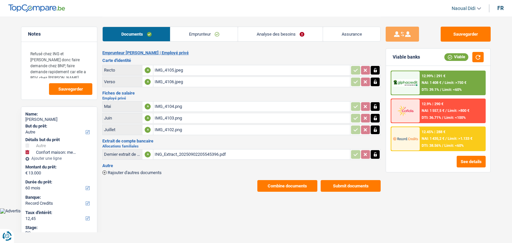
select select "other"
select select "household"
select select "60"
select select "record credits"
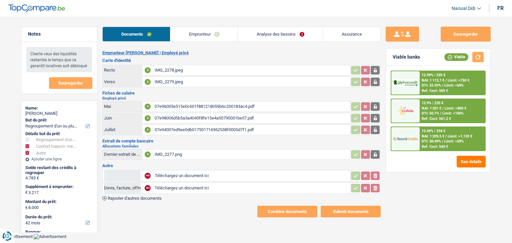
select select "refinancing"
select select "household"
select select "other"
select select "42"
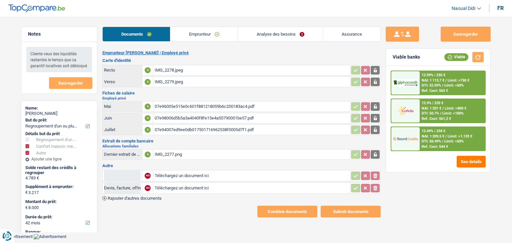
select select "cofidis"
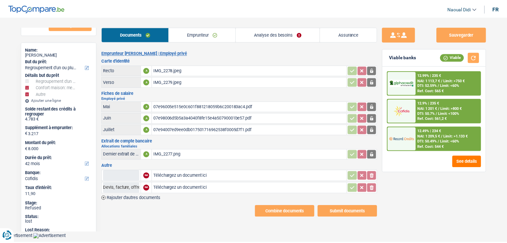
scroll to position [67, 0]
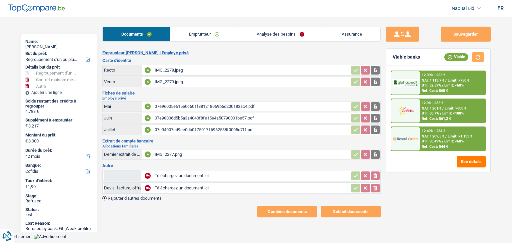
click at [198, 32] on link "Emprunteur" at bounding box center [203, 34] width 67 height 14
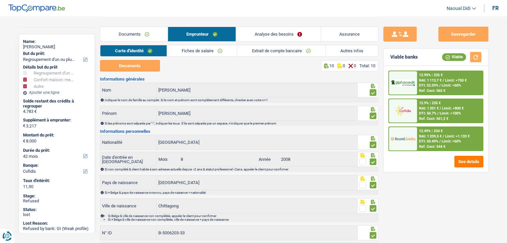
click at [269, 29] on link "Analyse des besoins" at bounding box center [278, 34] width 84 height 14
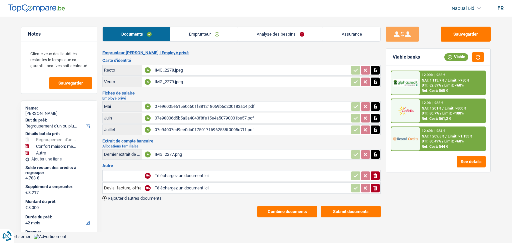
select select "refinancing"
select select "household"
select select "other"
select select "42"
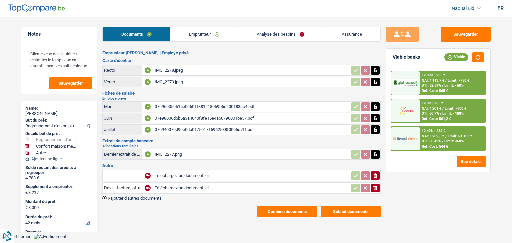
select select "cofidis"
select select "42"
select select "refinancing"
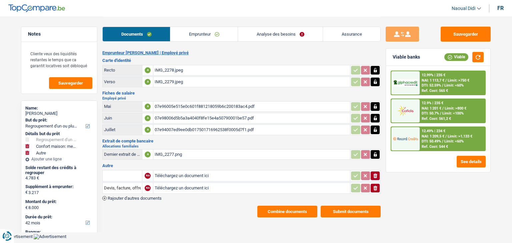
select select "yes"
select select "household"
select select "false"
select select "other"
select select "42"
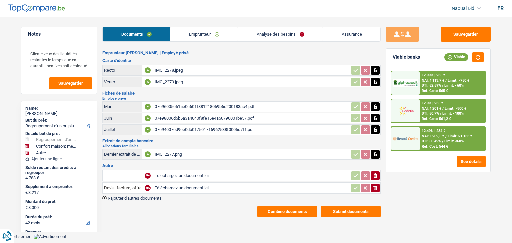
click at [270, 37] on link "Analyse des besoins" at bounding box center [280, 34] width 85 height 14
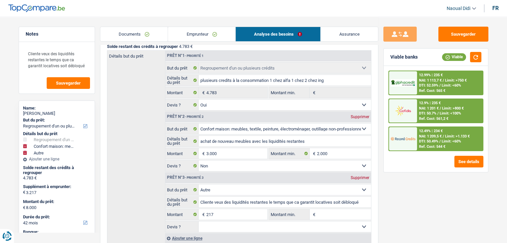
scroll to position [67, 0]
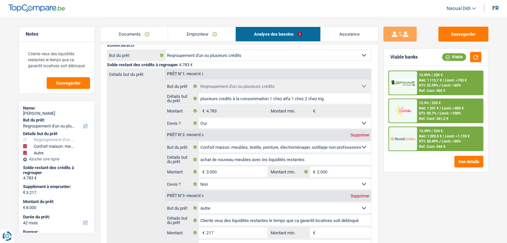
click at [355, 197] on div "Supprimer" at bounding box center [360, 196] width 22 height 4
type input "3.000"
type input "7.783"
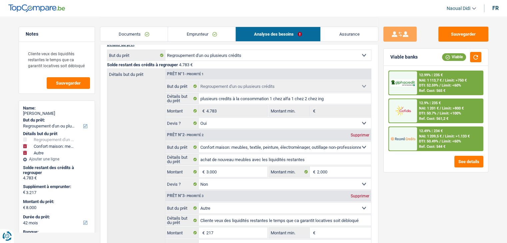
select select "48"
type input "7.783"
select select "48"
type input "7.783"
select select "48"
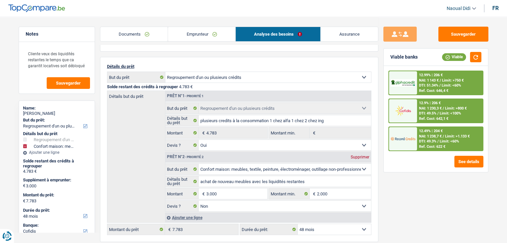
scroll to position [33, 0]
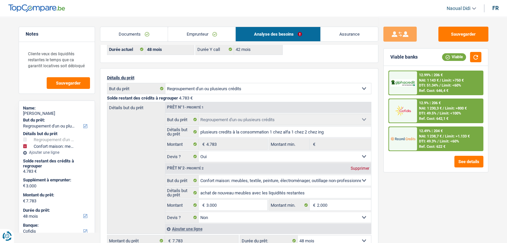
click at [194, 31] on link "Emprunteur" at bounding box center [201, 34] width 67 height 14
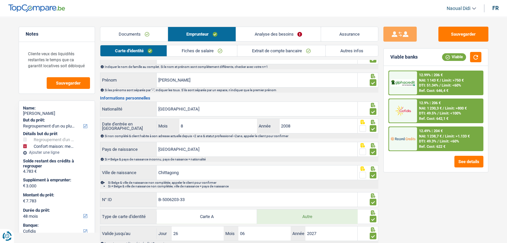
click at [195, 49] on link "Fiches de salaire" at bounding box center [202, 50] width 70 height 11
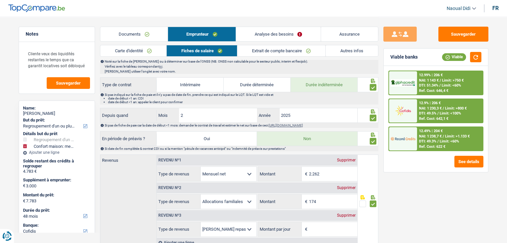
scroll to position [233, 0]
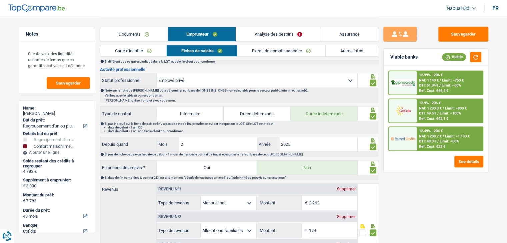
click at [352, 51] on link "Autres infos" at bounding box center [351, 50] width 52 height 11
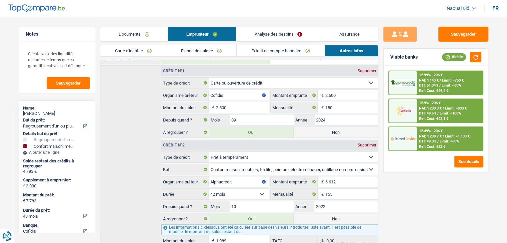
scroll to position [200, 0]
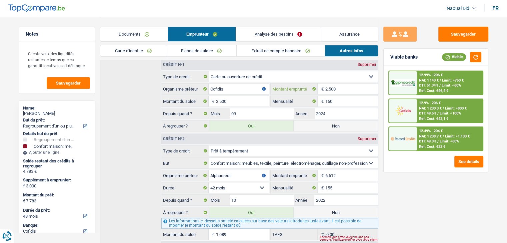
drag, startPoint x: 337, startPoint y: 86, endPoint x: 322, endPoint y: 83, distance: 15.6
click at [322, 84] on div "2.500 € Montant emprunté" at bounding box center [323, 89] width 107 height 11
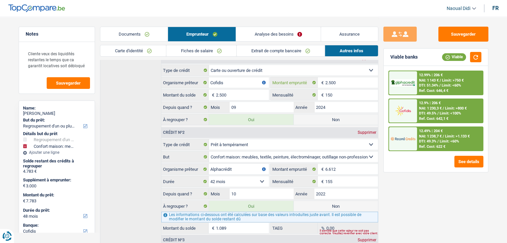
scroll to position [167, 0]
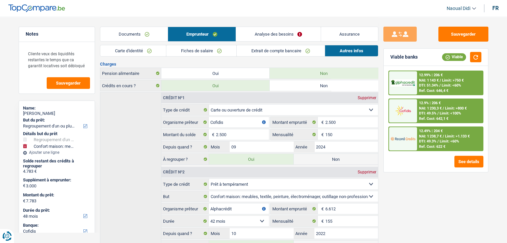
click at [341, 155] on label "Non" at bounding box center [335, 159] width 84 height 11
click at [341, 155] on input "Non" at bounding box center [335, 159] width 84 height 11
radio input "true"
type input "5.283"
select select "36"
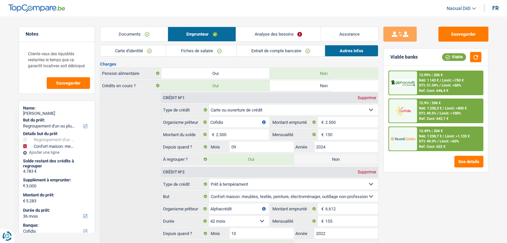
radio input "false"
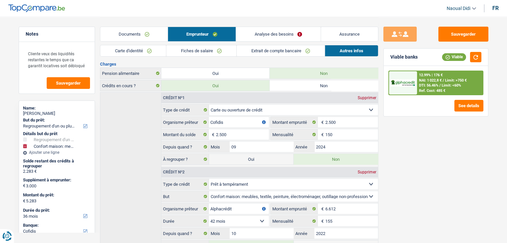
scroll to position [233, 0]
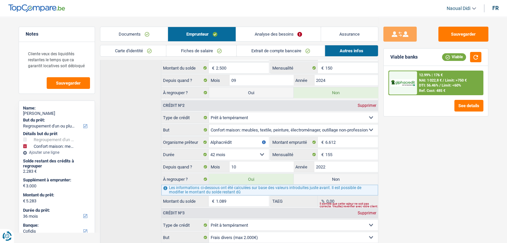
click at [335, 177] on label "Non" at bounding box center [335, 179] width 84 height 11
click at [335, 177] on input "Non" at bounding box center [335, 179] width 84 height 11
radio input "true"
click at [335, 177] on label "Non" at bounding box center [335, 179] width 84 height 11
click at [335, 177] on input "Non" at bounding box center [335, 179] width 84 height 11
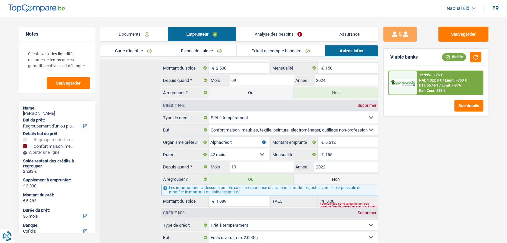
type input "4.194"
radio input "false"
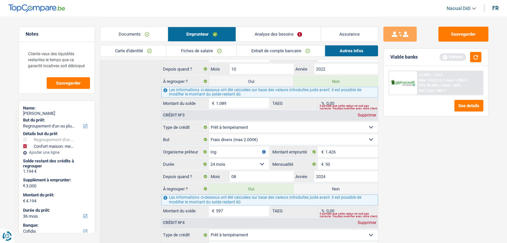
scroll to position [366, 0]
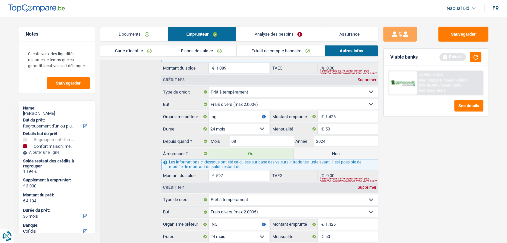
click at [341, 151] on label "Non" at bounding box center [335, 153] width 84 height 11
click at [341, 151] on input "Non" at bounding box center [335, 153] width 84 height 11
radio input "true"
type input "3.597"
select select "30"
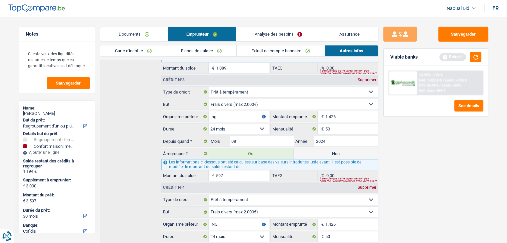
radio input "false"
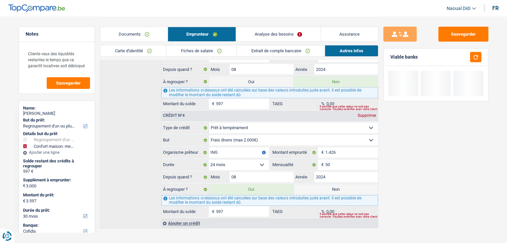
scroll to position [441, 0]
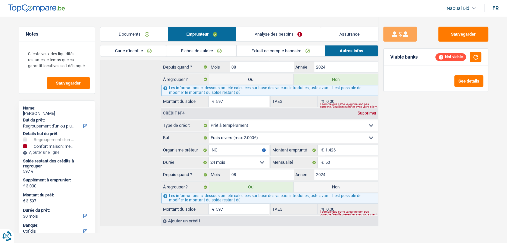
click at [333, 182] on label "Non" at bounding box center [335, 187] width 84 height 11
click at [333, 182] on input "Non" at bounding box center [335, 187] width 84 height 11
radio input "true"
select select "household"
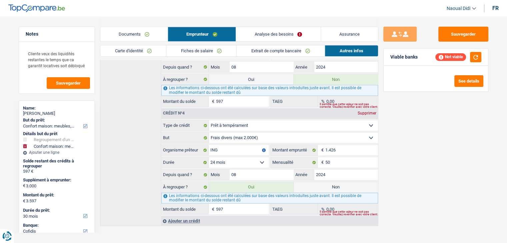
select select "30"
radio input "false"
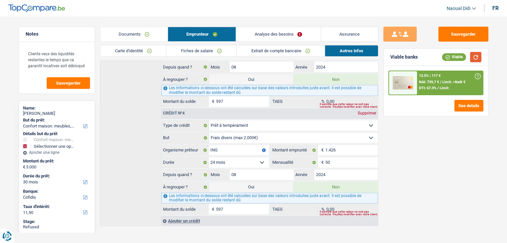
click at [474, 60] on button "button" at bounding box center [475, 57] width 11 height 10
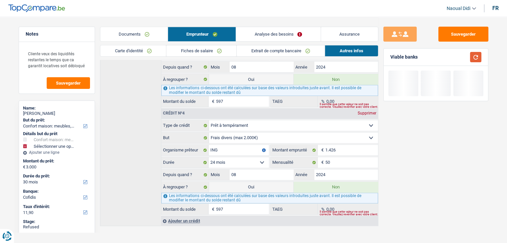
click at [474, 60] on button "button" at bounding box center [475, 57] width 11 height 10
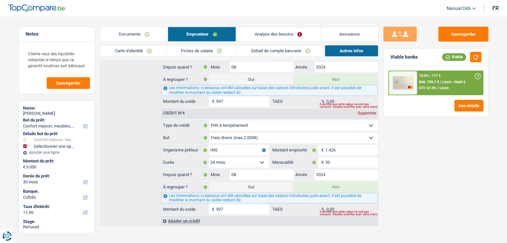
click at [273, 35] on link "Analyse des besoins" at bounding box center [278, 34] width 84 height 14
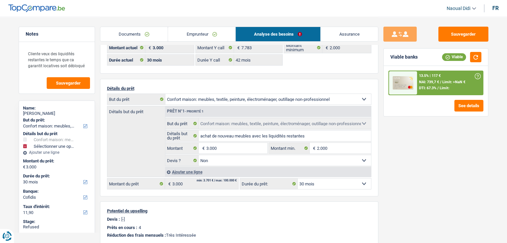
scroll to position [33, 0]
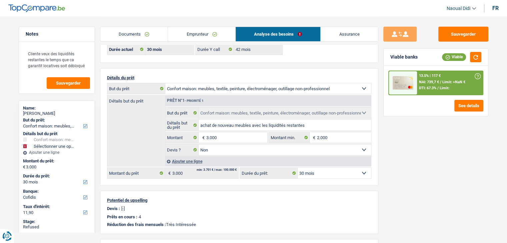
click at [183, 161] on div "Ajouter une ligne" at bounding box center [268, 162] width 206 height 10
select select
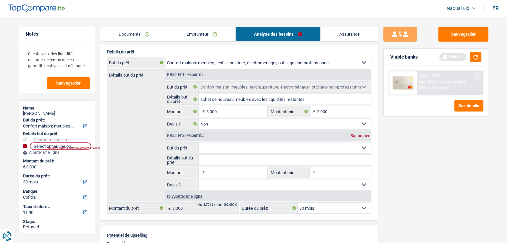
scroll to position [67, 0]
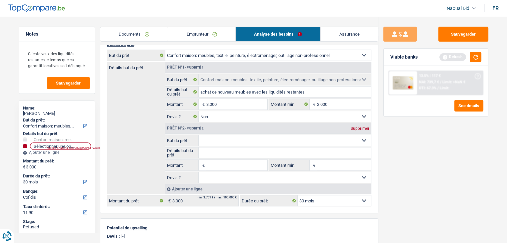
click at [231, 163] on input "Montant" at bounding box center [236, 165] width 61 height 11
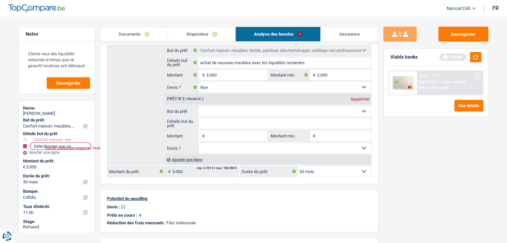
scroll to position [100, 0]
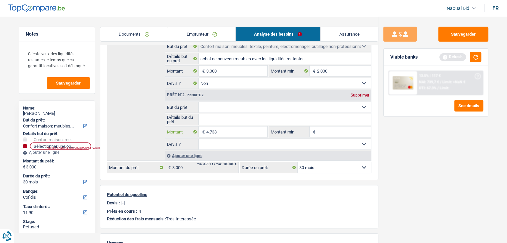
type input "4.738"
type input "7.738"
select select "48"
type input "7.738"
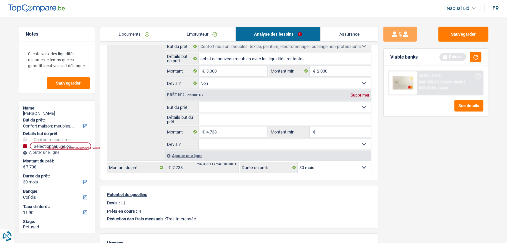
select select "48"
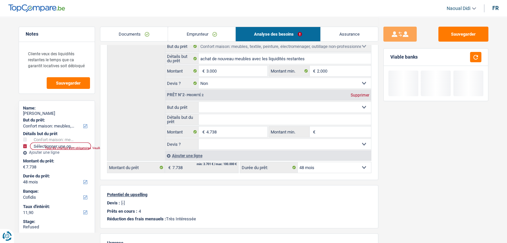
click at [408, 188] on div "Sauvegarder Viable banks" at bounding box center [435, 130] width 115 height 206
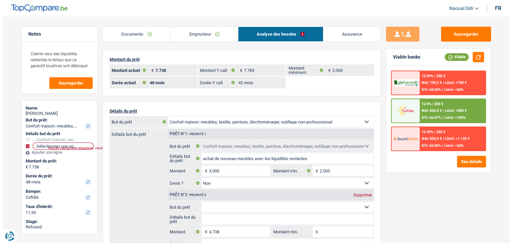
scroll to position [67, 0]
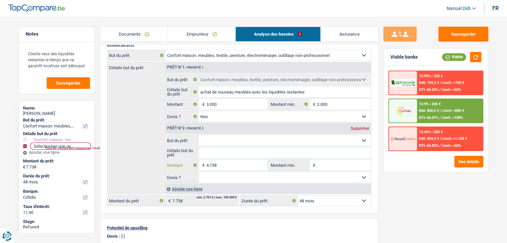
click at [227, 164] on input "4.738" at bounding box center [236, 165] width 61 height 11
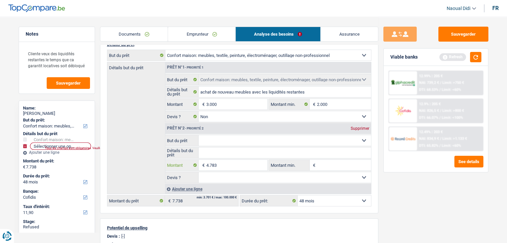
type input "4.783"
type input "7.783"
click at [424, 186] on div "Sauvegarder Viable banks Refresh 12.99% | 205 € NAI: 739,2 € / Limit: >750 € DT…" at bounding box center [435, 130] width 115 height 206
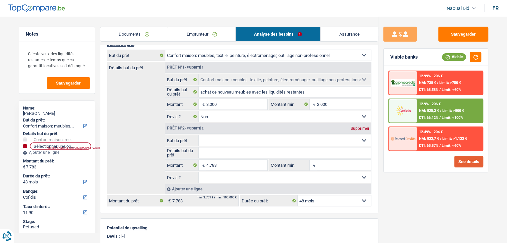
click at [464, 162] on button "See details" at bounding box center [468, 162] width 29 height 12
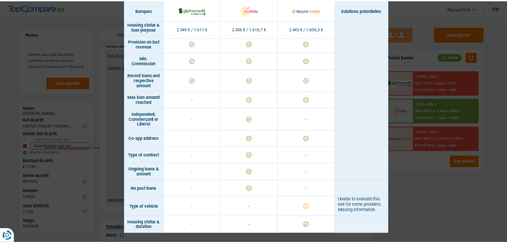
scroll to position [526, 0]
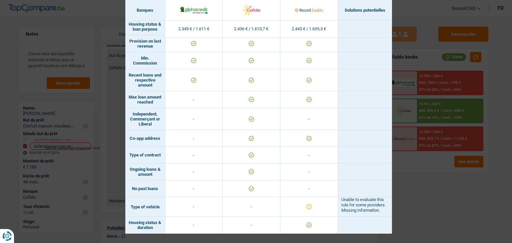
click at [437, 186] on div "Banks conditions × Banques Solutions potentielles Revenus / Charges 2.349 € / 1…" at bounding box center [256, 121] width 512 height 243
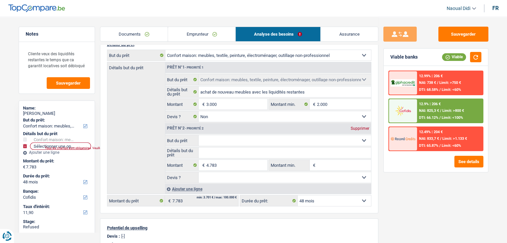
click at [307, 202] on select "12 mois 18 mois 24 mois 30 mois 36 mois 42 mois 48 mois Sélectionner une option" at bounding box center [333, 201] width 73 height 11
click at [318, 197] on select "12 mois 18 mois 24 mois 30 mois 36 mois 42 mois 48 mois Sélectionner une option" at bounding box center [333, 201] width 73 height 11
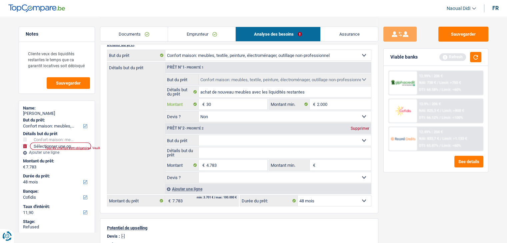
type input "3"
type input "2.000"
select select "42"
type input "6.783"
select select "42"
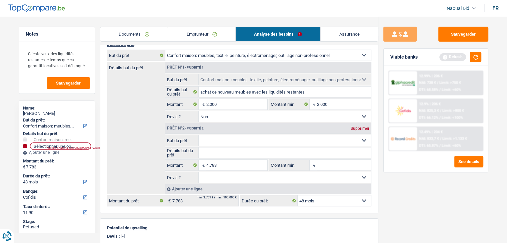
select select "42"
type input "6.783"
click at [429, 190] on div "Sauvegarder Viable banks Refresh 12.99% | 206 € NAI: 738 € / Limit: >750 € DTI:…" at bounding box center [435, 130] width 115 height 206
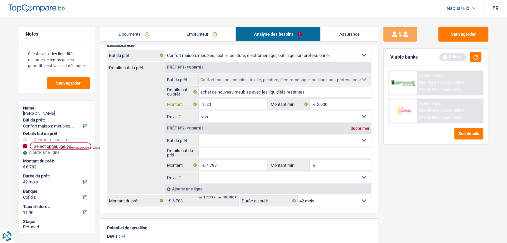
type input "2"
type input "3.000"
type input "7.783"
select select "48"
type input "7.783"
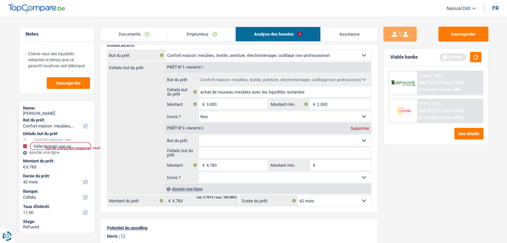
type input "7.783"
click at [413, 171] on div "Sauvegarder Viable banks Refresh 12.99% | 199 € NAI: 744,5 € / Limit: >750 € DT…" at bounding box center [435, 130] width 115 height 206
select select "48"
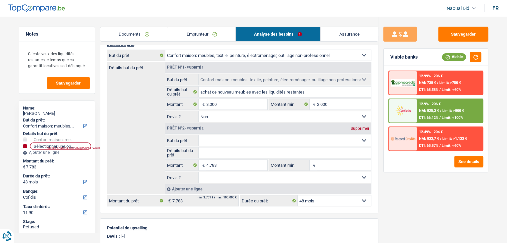
click at [361, 127] on div "Supprimer" at bounding box center [360, 129] width 22 height 4
select select "30"
type input "3.000"
select select "30"
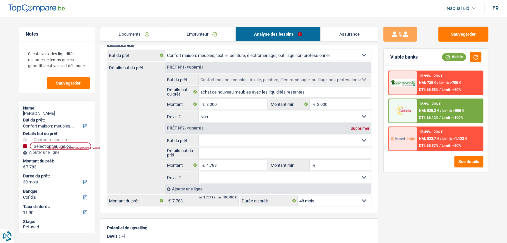
type input "3.000"
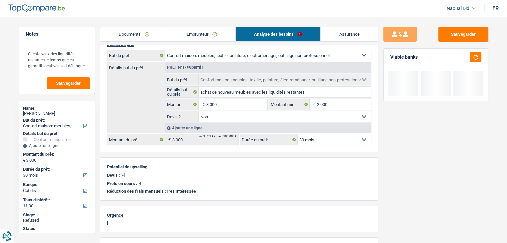
click at [199, 35] on link "Emprunteur" at bounding box center [201, 34] width 67 height 14
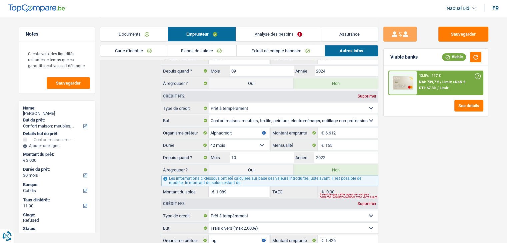
scroll to position [233, 0]
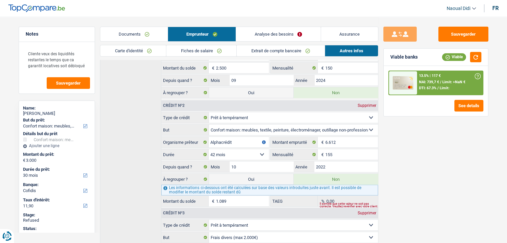
click at [257, 177] on label "Oui" at bounding box center [251, 179] width 84 height 11
click at [257, 177] on input "Oui" at bounding box center [251, 179] width 84 height 11
radio input "true"
drag, startPoint x: 257, startPoint y: 177, endPoint x: 290, endPoint y: 170, distance: 34.0
click at [257, 177] on label "Oui" at bounding box center [251, 179] width 84 height 11
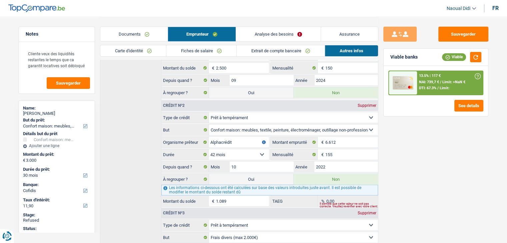
click at [257, 177] on input "Oui" at bounding box center [251, 179] width 84 height 11
radio input "false"
type input "4.089"
select select "refinancing"
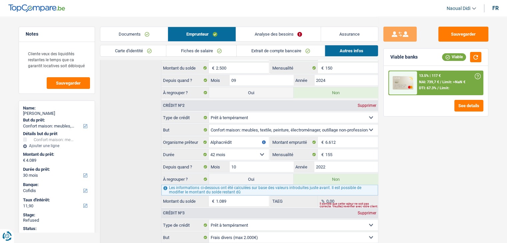
select select "36"
select select "household"
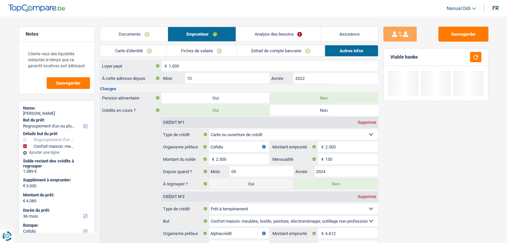
scroll to position [133, 0]
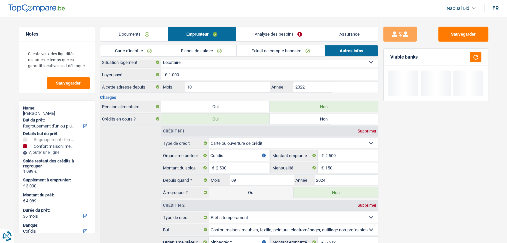
click at [253, 190] on label "Oui" at bounding box center [251, 192] width 84 height 11
click at [253, 190] on input "Oui" at bounding box center [251, 192] width 84 height 11
radio input "true"
click at [253, 190] on label "Oui" at bounding box center [251, 192] width 84 height 11
click at [253, 190] on input "Oui" at bounding box center [251, 192] width 84 height 11
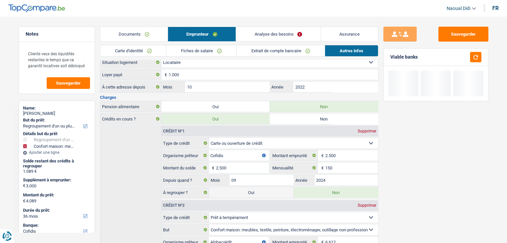
radio input "false"
type input "6.589"
select select "42"
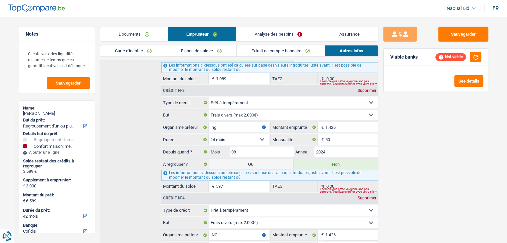
scroll to position [366, 0]
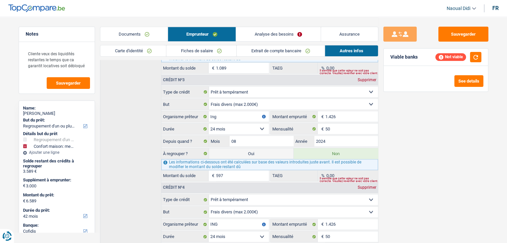
click at [258, 154] on label "Oui" at bounding box center [251, 153] width 84 height 11
click at [258, 154] on input "Oui" at bounding box center [251, 153] width 84 height 11
radio input "true"
radio input "false"
type input "7.186"
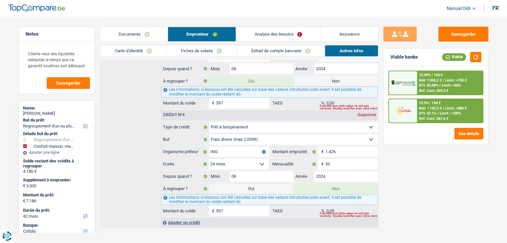
scroll to position [441, 0]
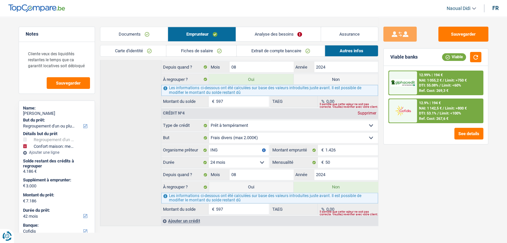
click at [254, 185] on label "Oui" at bounding box center [251, 187] width 84 height 11
click at [254, 185] on input "Oui" at bounding box center [251, 187] width 84 height 11
radio input "true"
click at [254, 185] on label "Oui" at bounding box center [251, 187] width 84 height 11
click at [254, 185] on input "Oui" at bounding box center [251, 187] width 84 height 11
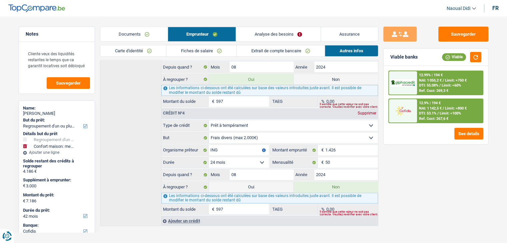
radio input "false"
type input "7.783"
select select "48"
type input "4.783"
type input "7.783"
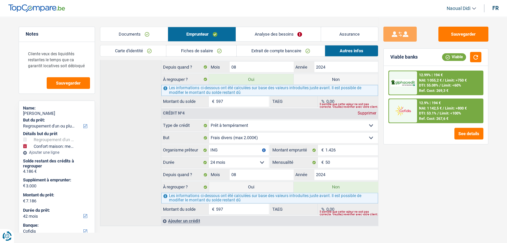
type input "7.783"
select select "48"
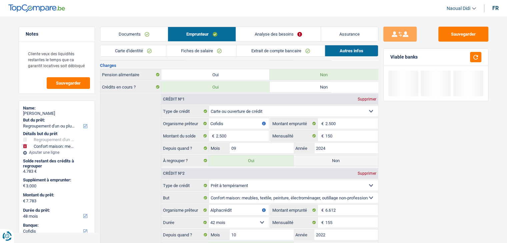
scroll to position [41, 0]
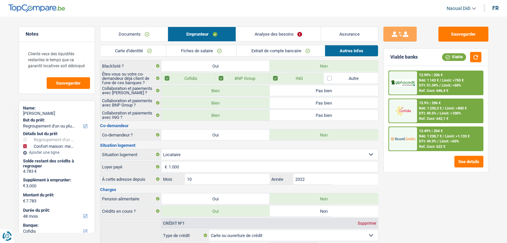
click at [293, 32] on link "Analyse des besoins" at bounding box center [278, 34] width 84 height 14
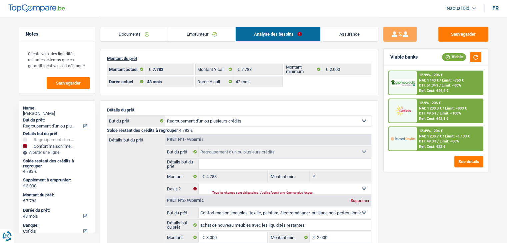
scroll to position [0, 0]
click at [456, 36] on button "Sauvegarder" at bounding box center [463, 34] width 50 height 15
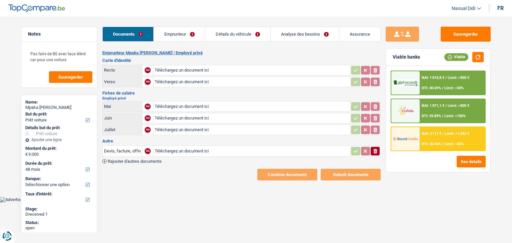
select select "car"
select select "48"
